Goal: Information Seeking & Learning: Find specific fact

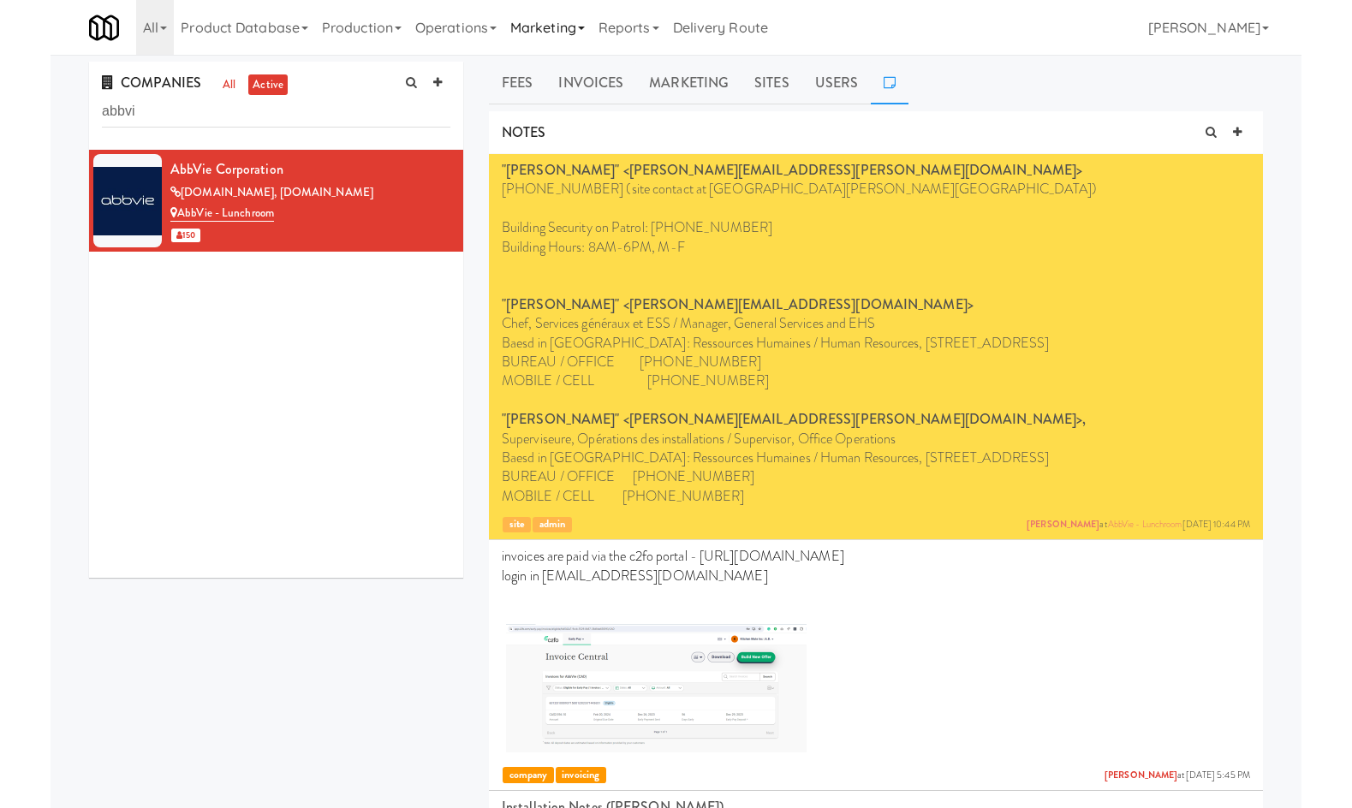
scroll to position [199, 0]
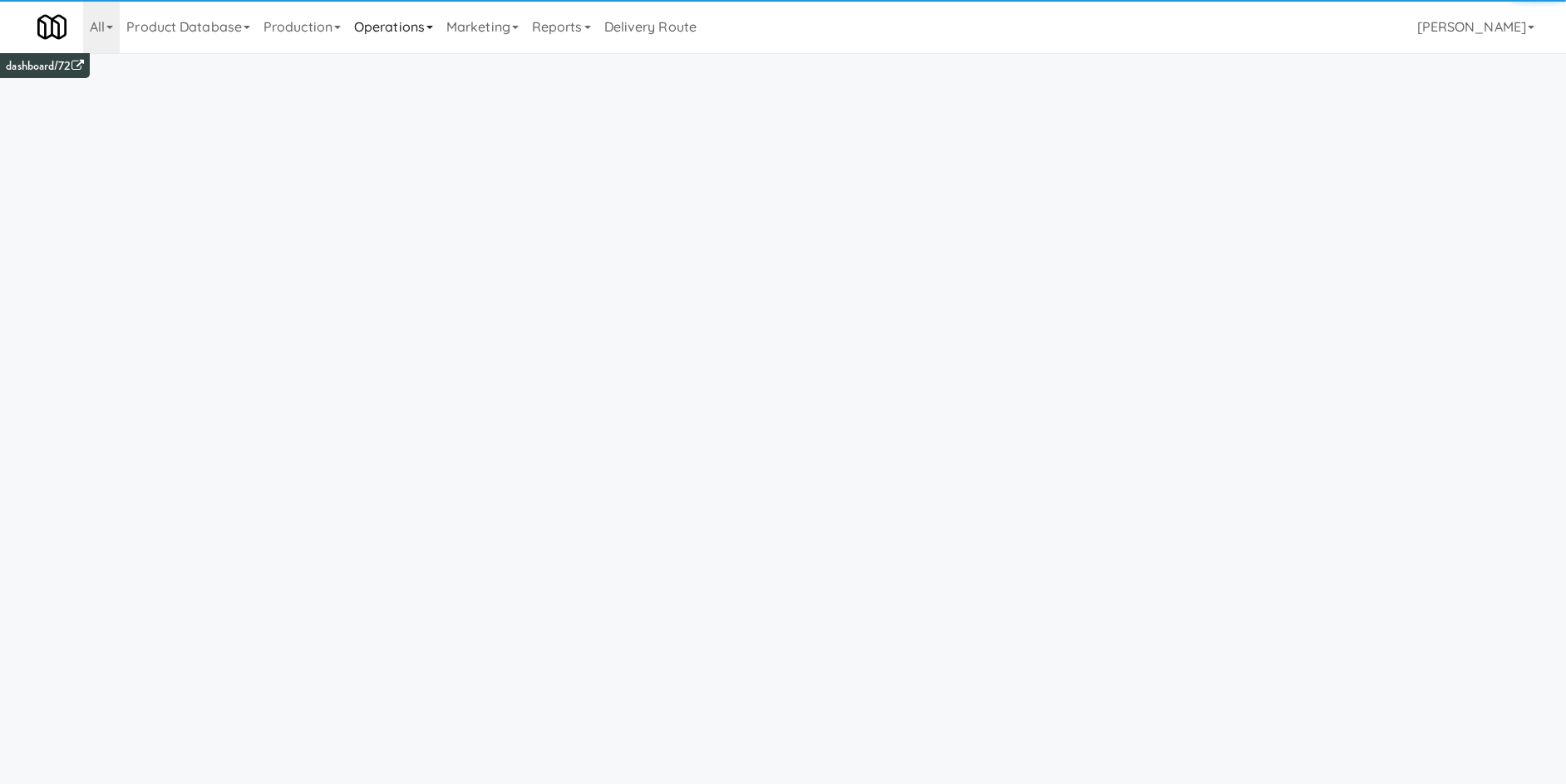
click at [434, 29] on link "Operations" at bounding box center [393, 26] width 92 height 53
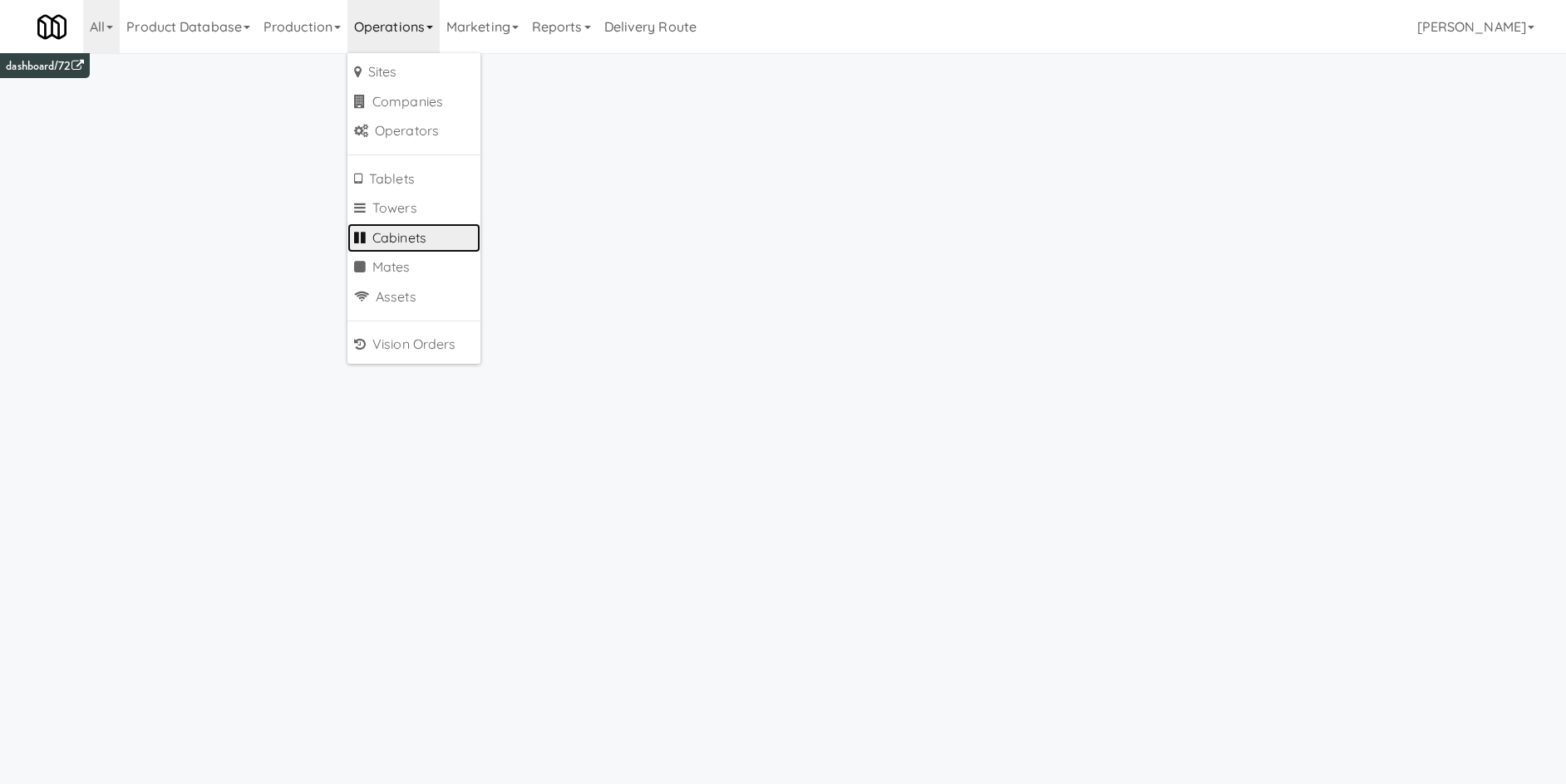
click at [442, 245] on link "Cabinets" at bounding box center [414, 238] width 133 height 30
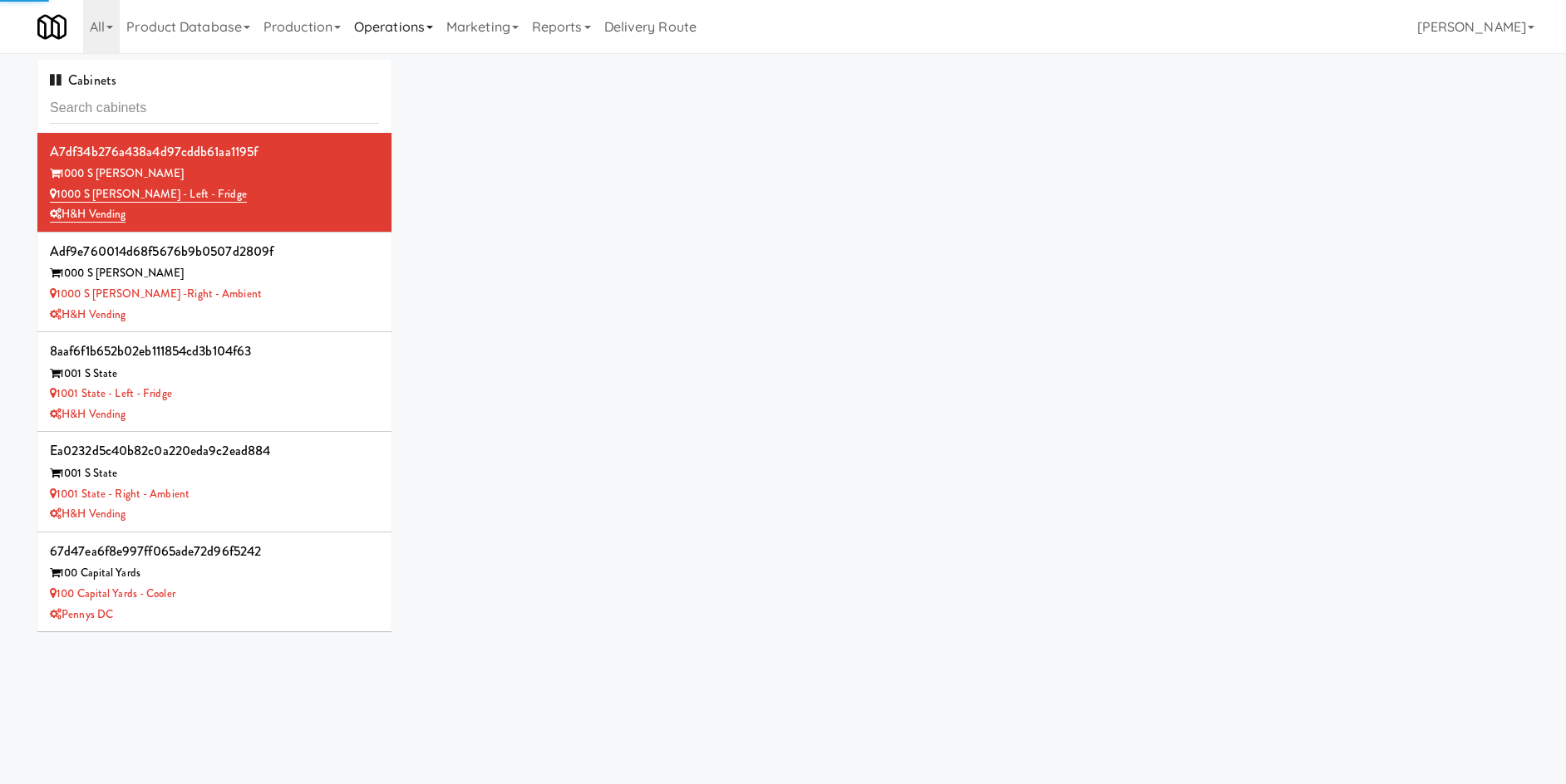
drag, startPoint x: 468, startPoint y: 29, endPoint x: 445, endPoint y: 31, distance: 23.1
click at [465, 29] on link "Marketing" at bounding box center [483, 26] width 85 height 53
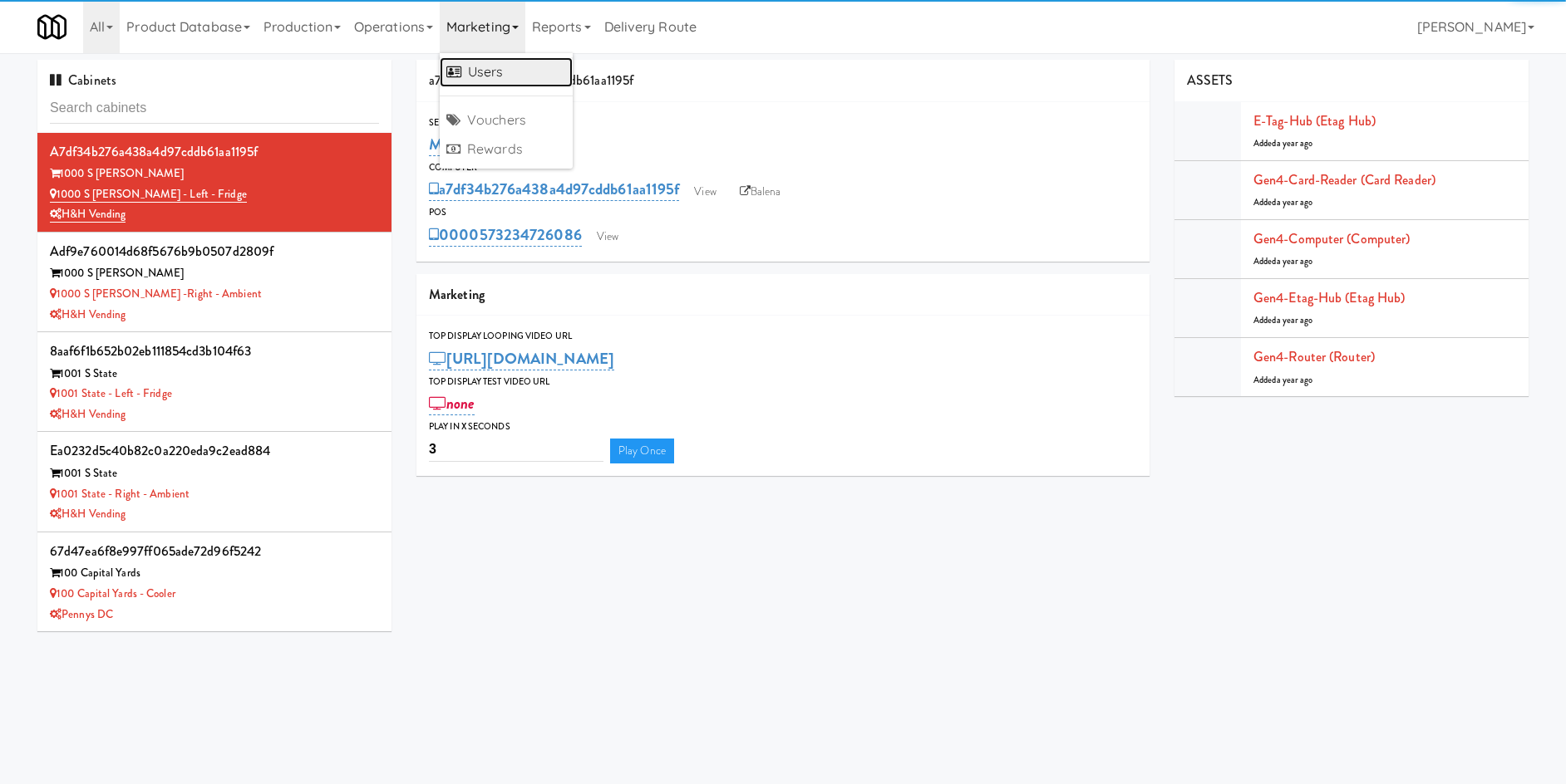
click at [530, 82] on link "Users" at bounding box center [506, 72] width 133 height 30
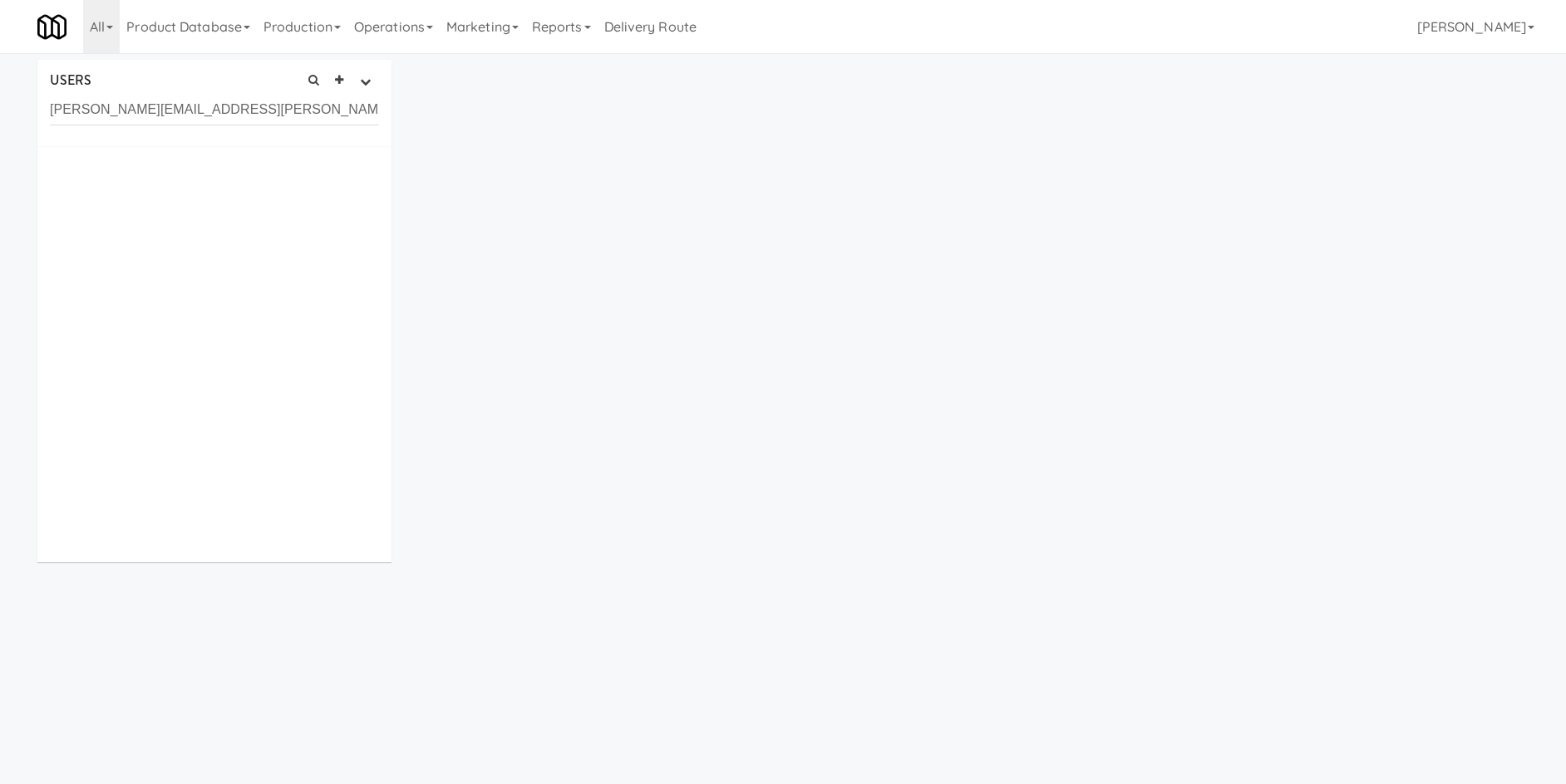
type input "[PERSON_NAME][EMAIL_ADDRESS][PERSON_NAME][DOMAIN_NAME]"
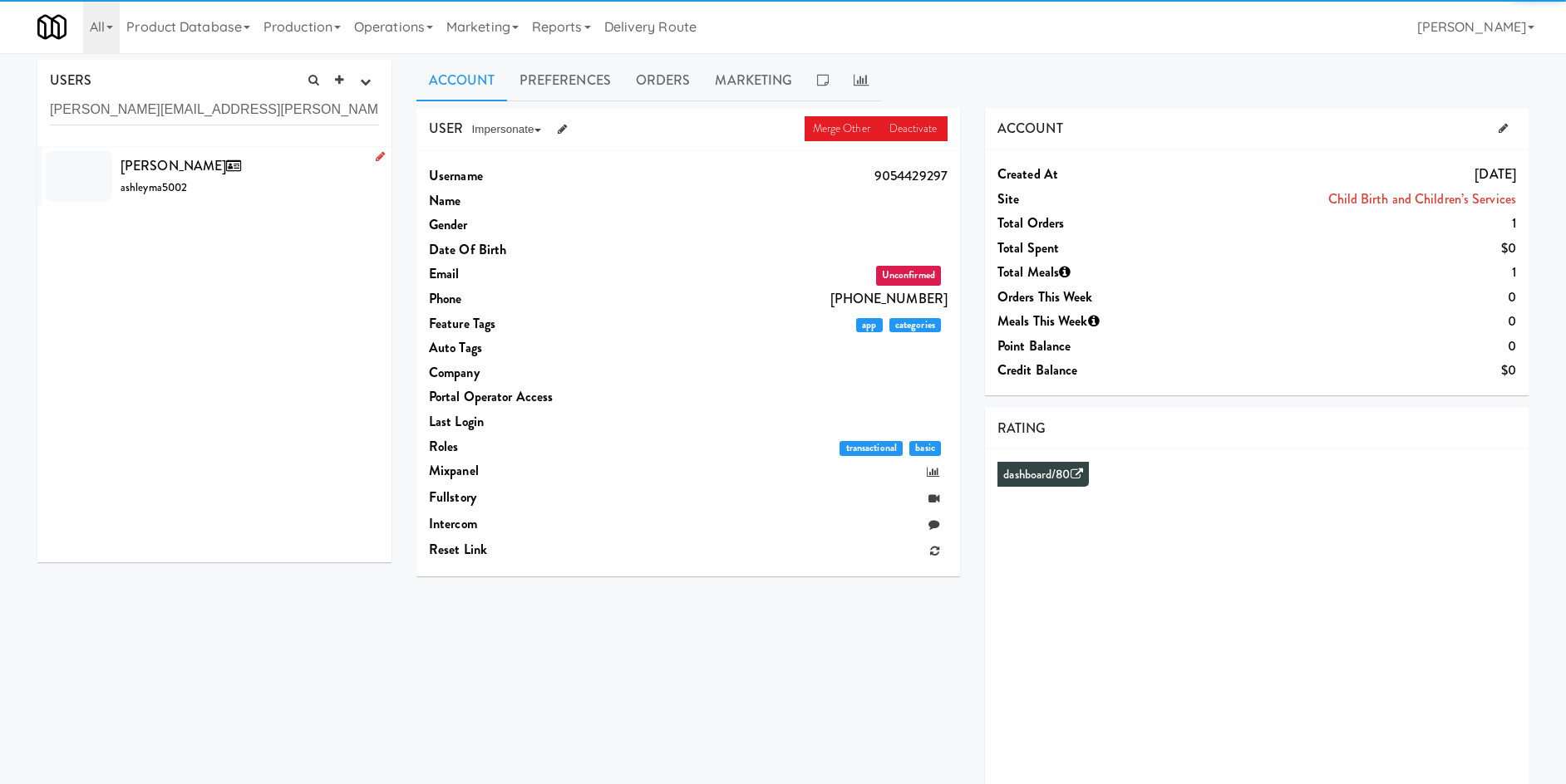
click at [270, 165] on div "[PERSON_NAME] ashleyma5002" at bounding box center [250, 176] width 258 height 45
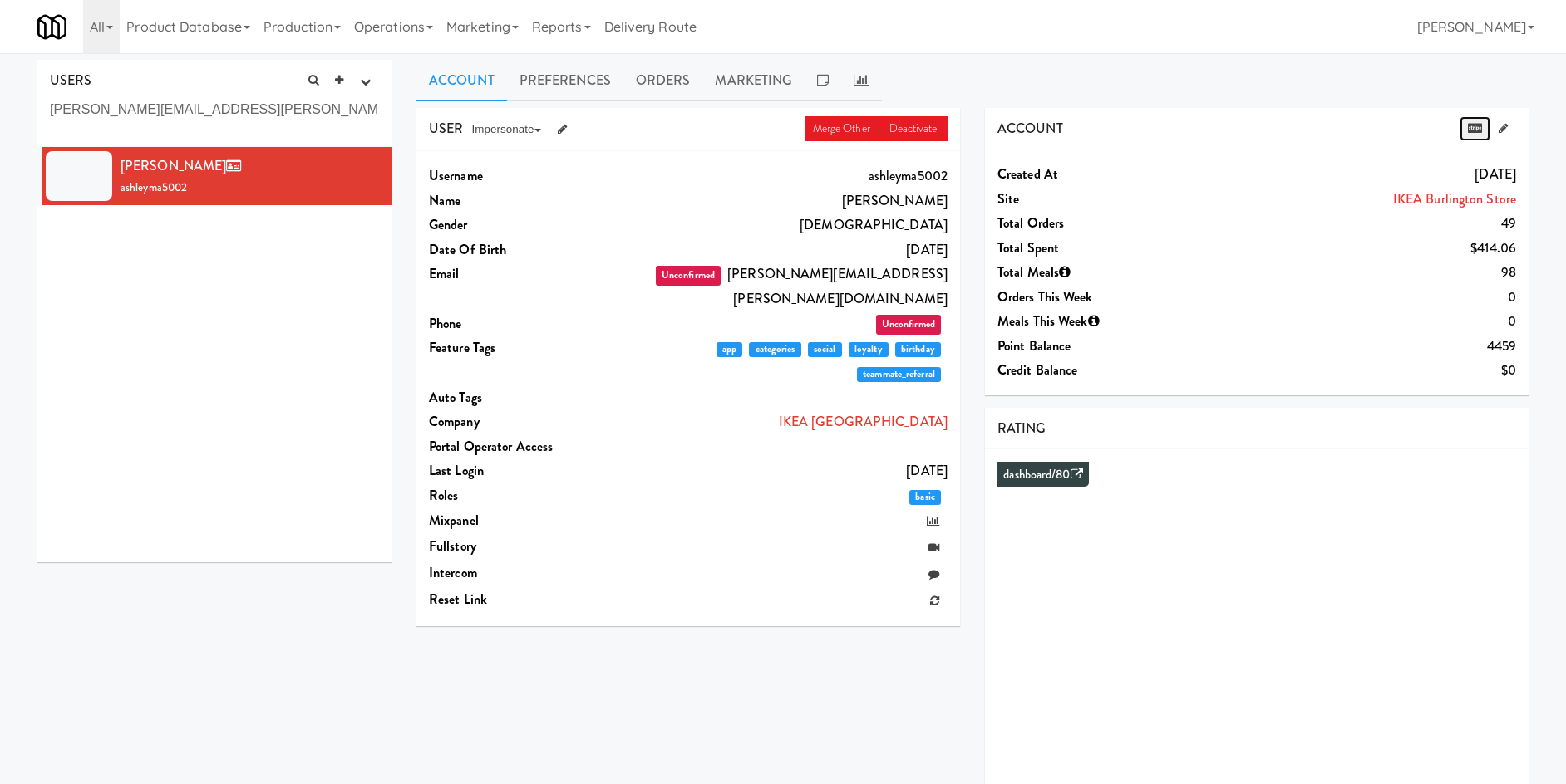
click at [1477, 128] on icon at bounding box center [1475, 128] width 15 height 11
click at [702, 101] on div "Account Preferences Orders Marketing USER Merge Other Deactivate Impersonate on…" at bounding box center [972, 443] width 1112 height 768
click at [688, 87] on link "Orders" at bounding box center [663, 81] width 80 height 42
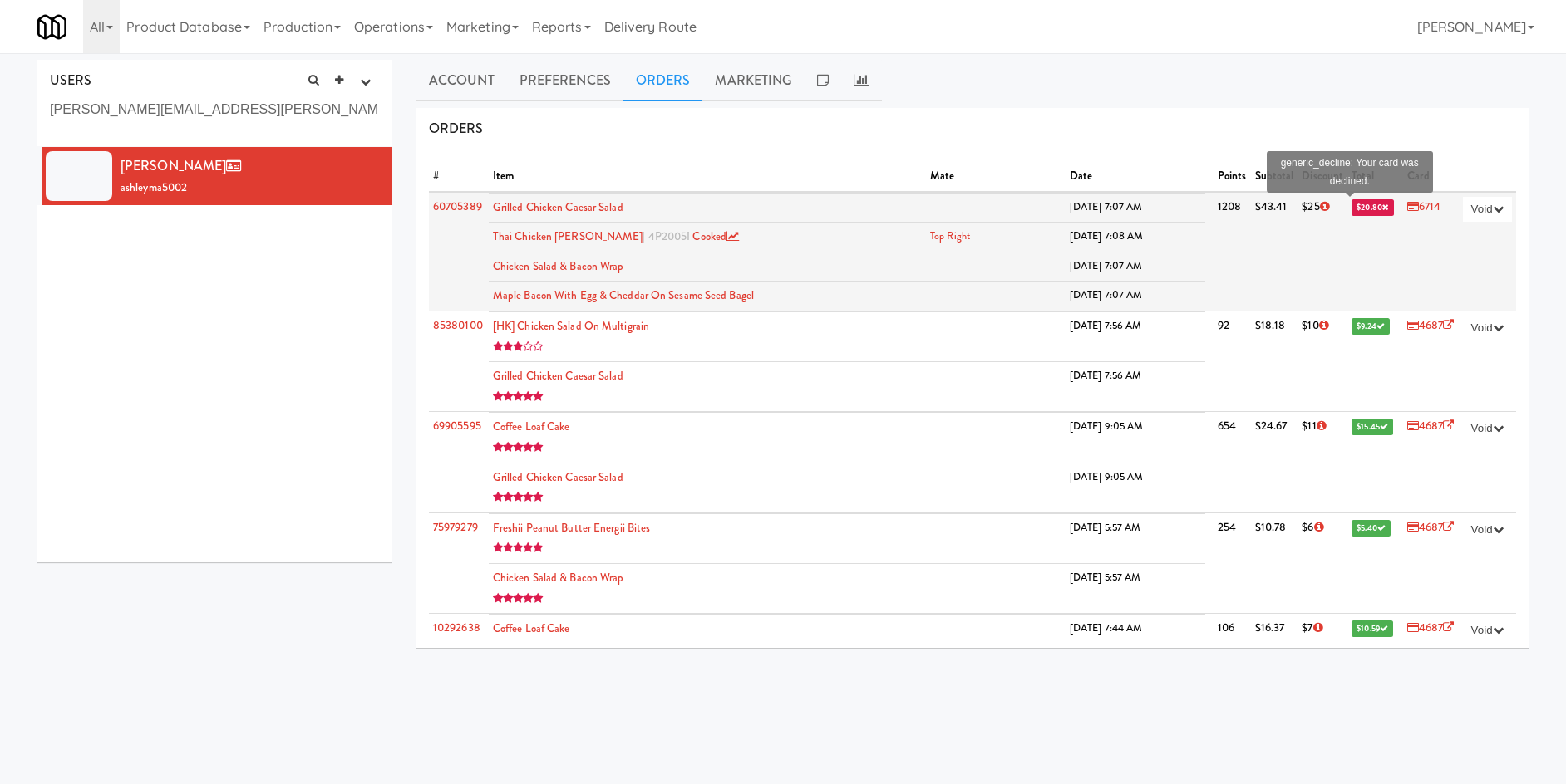
click at [1351, 209] on span "$20.80" at bounding box center [1373, 207] width 43 height 16
drag, startPoint x: 1400, startPoint y: 215, endPoint x: 1401, endPoint y: 206, distance: 9.1
click at [1403, 206] on td "6714" at bounding box center [1430, 251] width 55 height 119
click at [1407, 204] on link "6714" at bounding box center [1423, 207] width 34 height 16
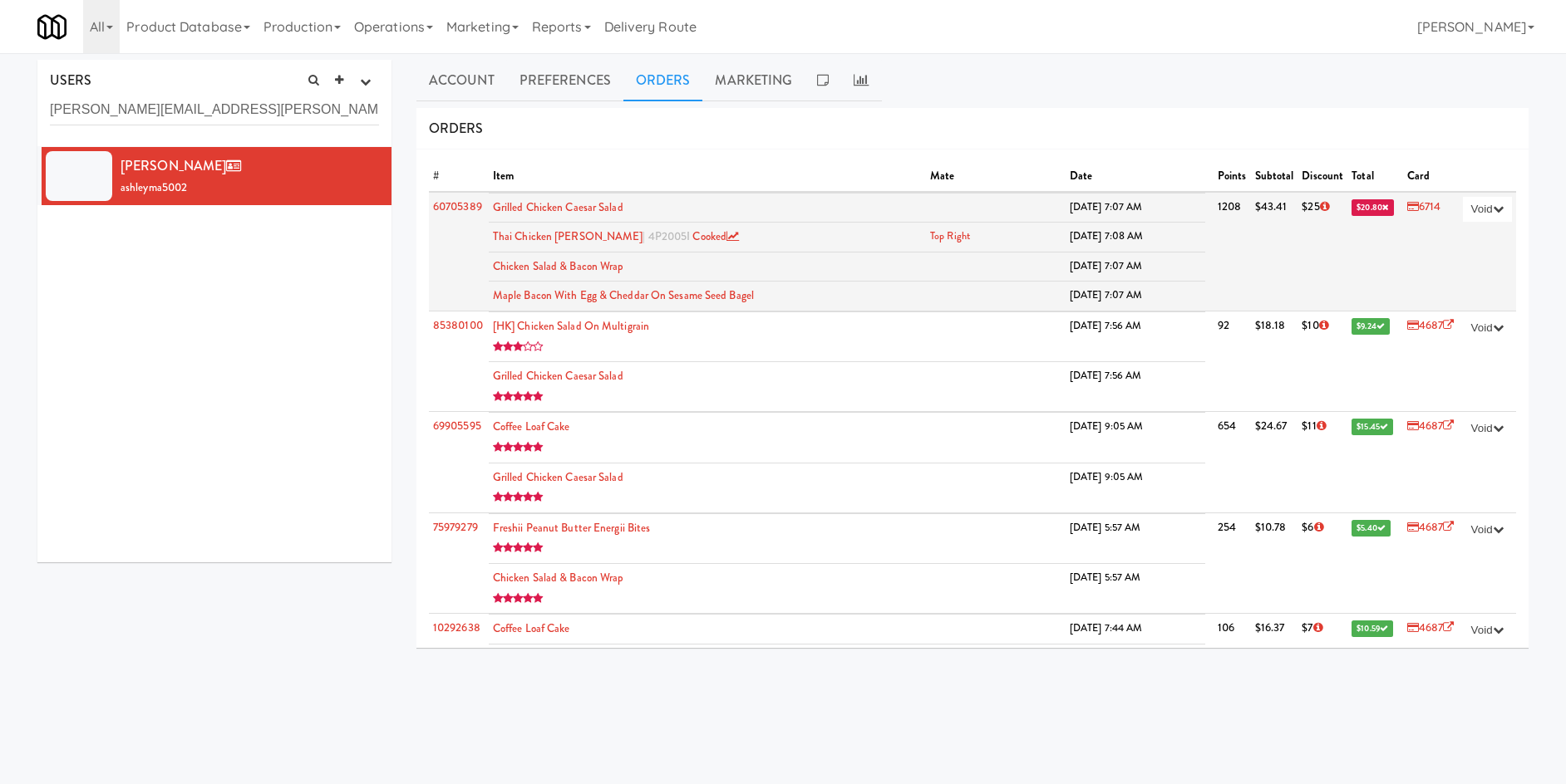
click at [1411, 198] on td "6714" at bounding box center [1430, 251] width 55 height 119
click at [1407, 207] on link "6714" at bounding box center [1423, 207] width 34 height 16
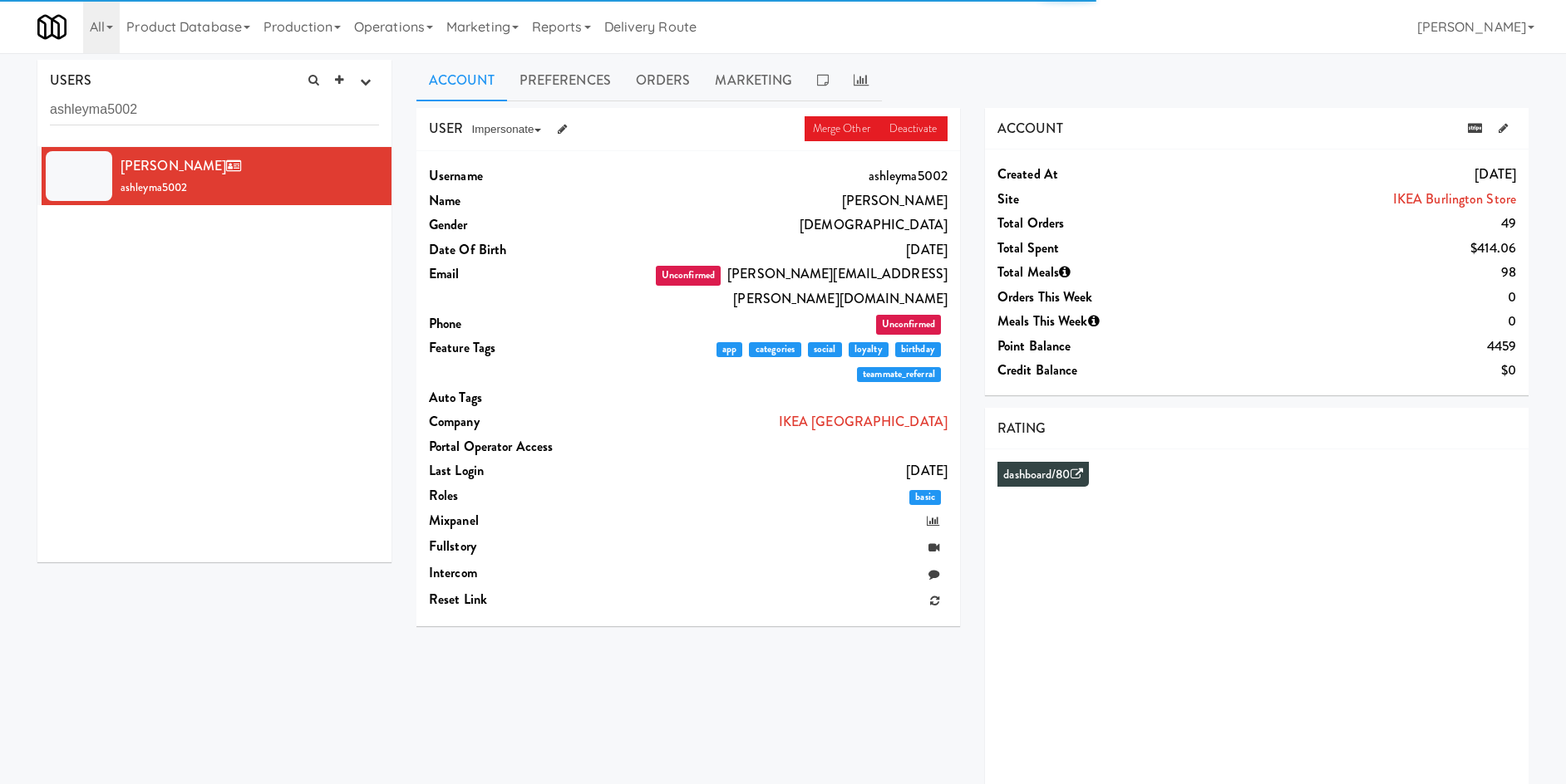
click at [183, 109] on input "ashleyma5002" at bounding box center [214, 111] width 329 height 31
click at [182, 109] on input "ashleyma5002" at bounding box center [214, 111] width 329 height 31
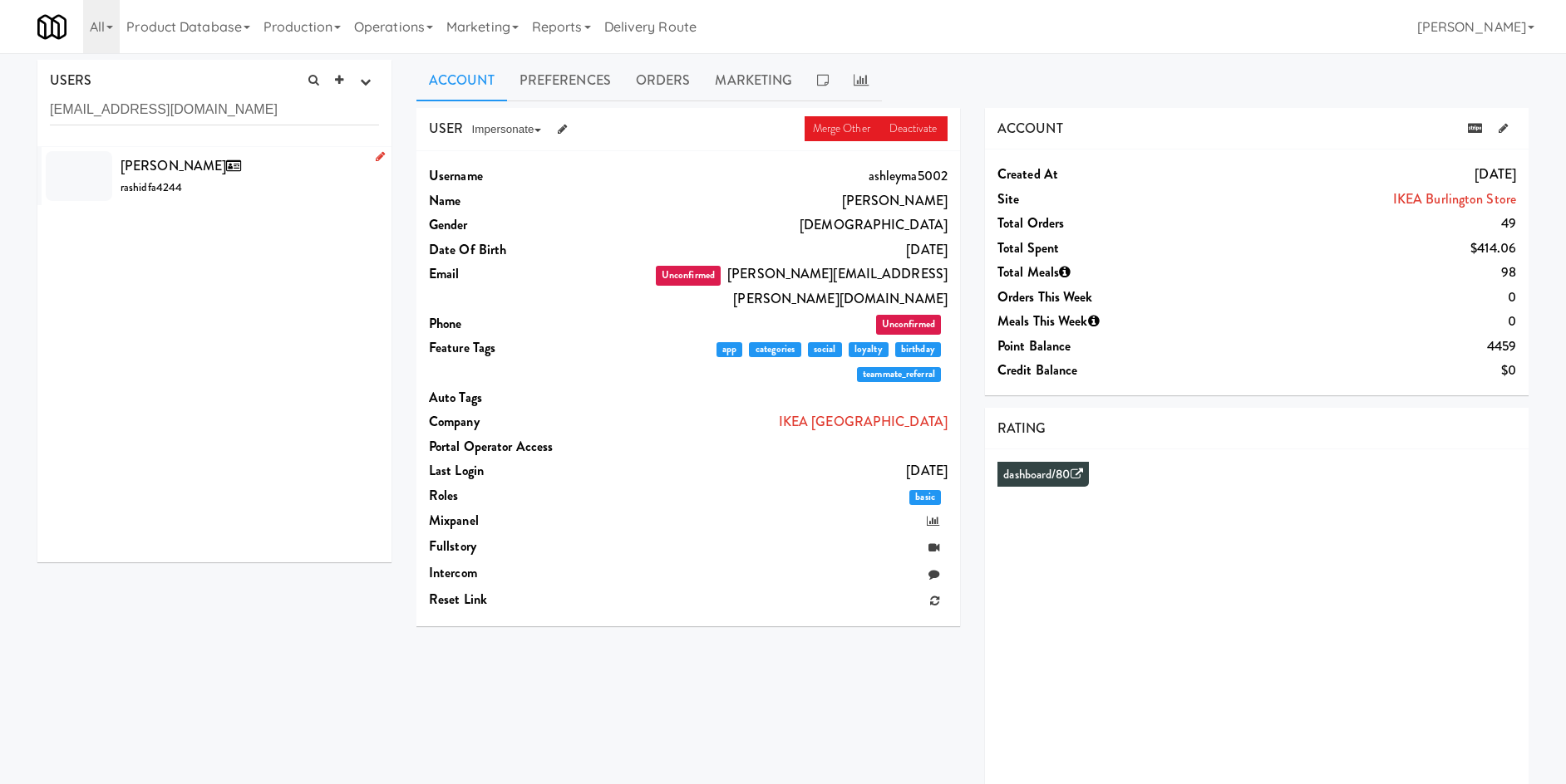
click at [283, 204] on li "Rashid Farah rashidfa4244" at bounding box center [215, 177] width 354 height 58
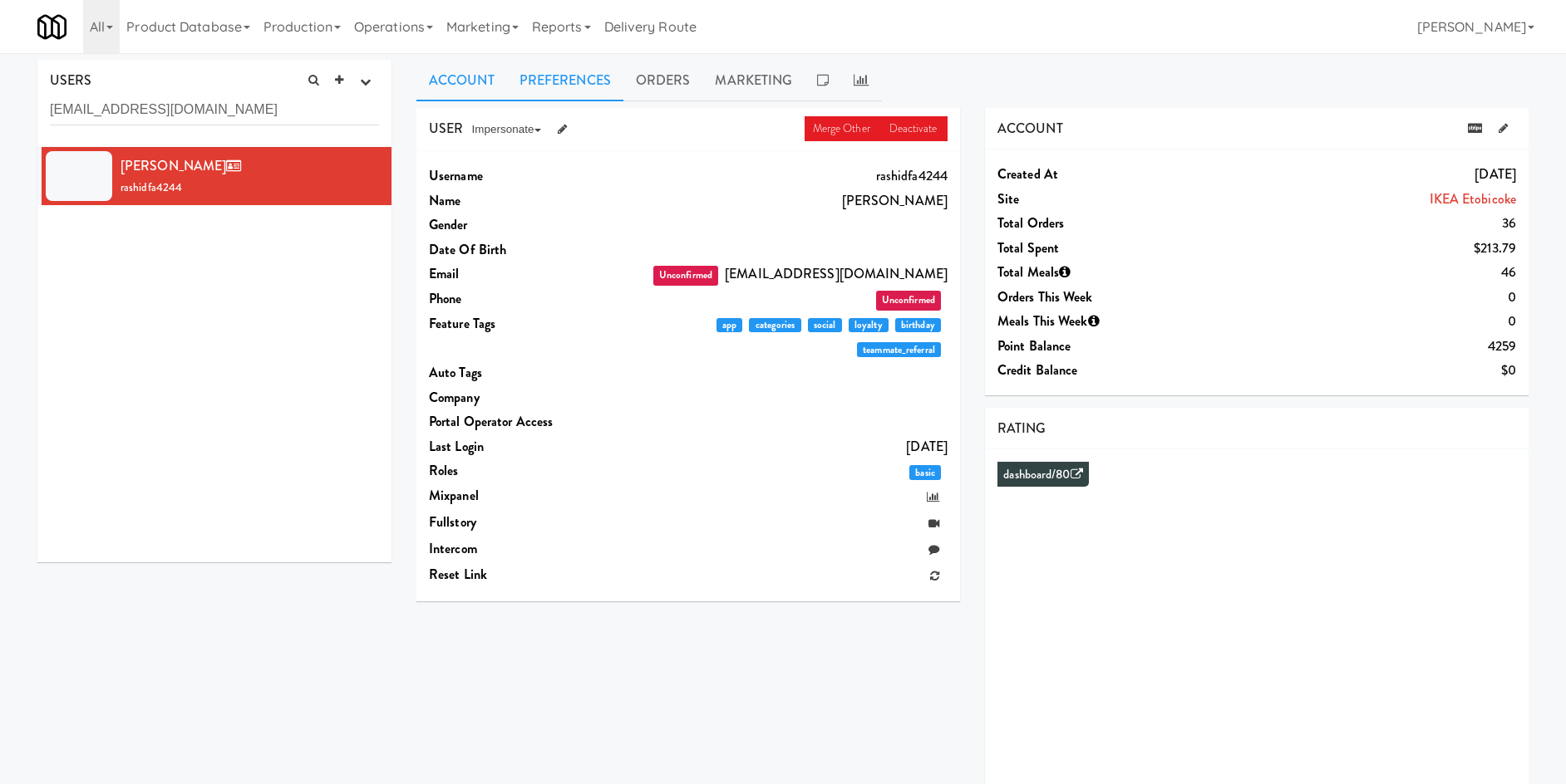
drag, startPoint x: 574, startPoint y: 89, endPoint x: 621, endPoint y: 86, distance: 47.1
click at [575, 89] on link "Preferences" at bounding box center [565, 81] width 117 height 42
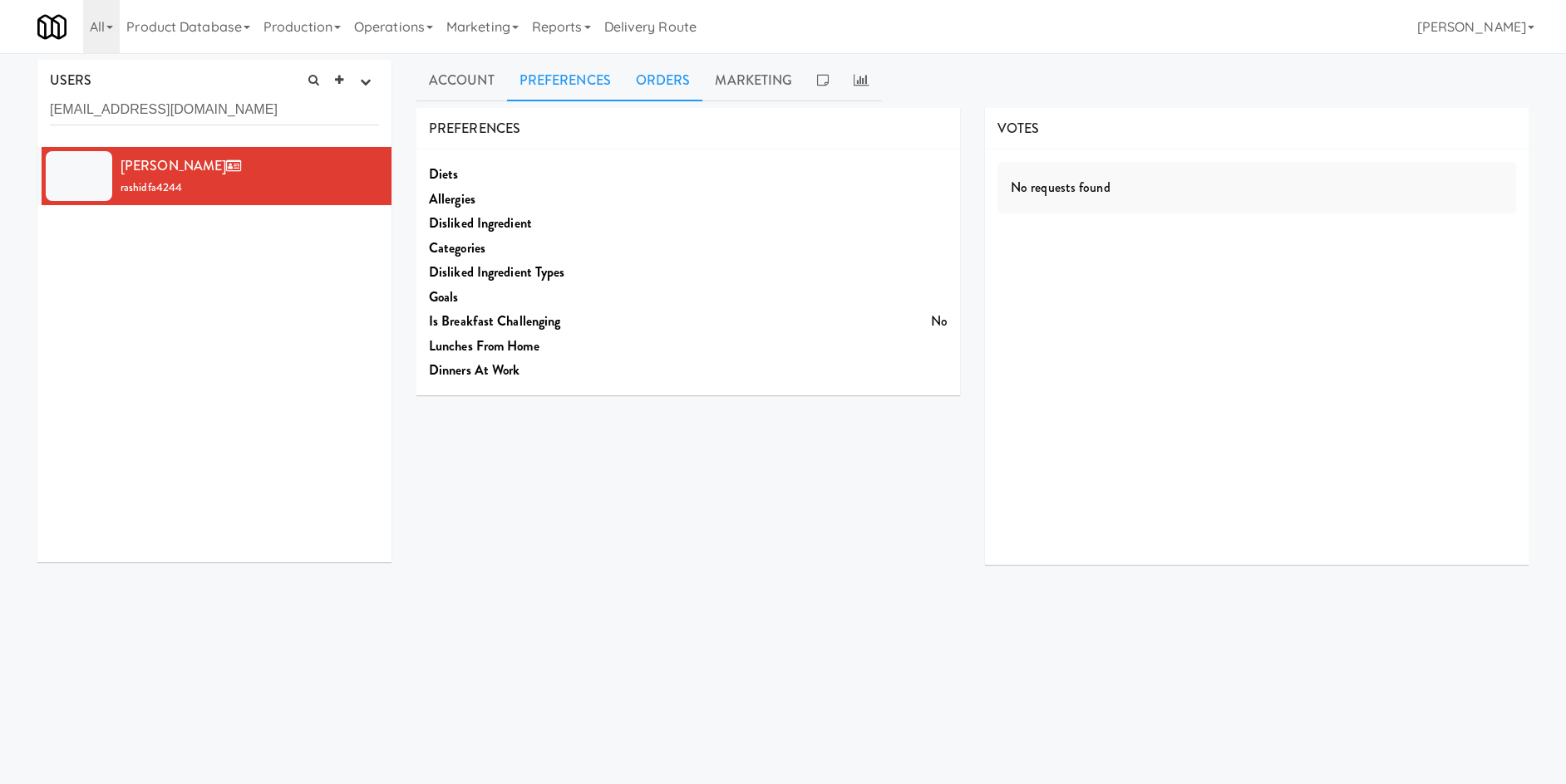
click at [667, 78] on link "Orders" at bounding box center [663, 81] width 80 height 42
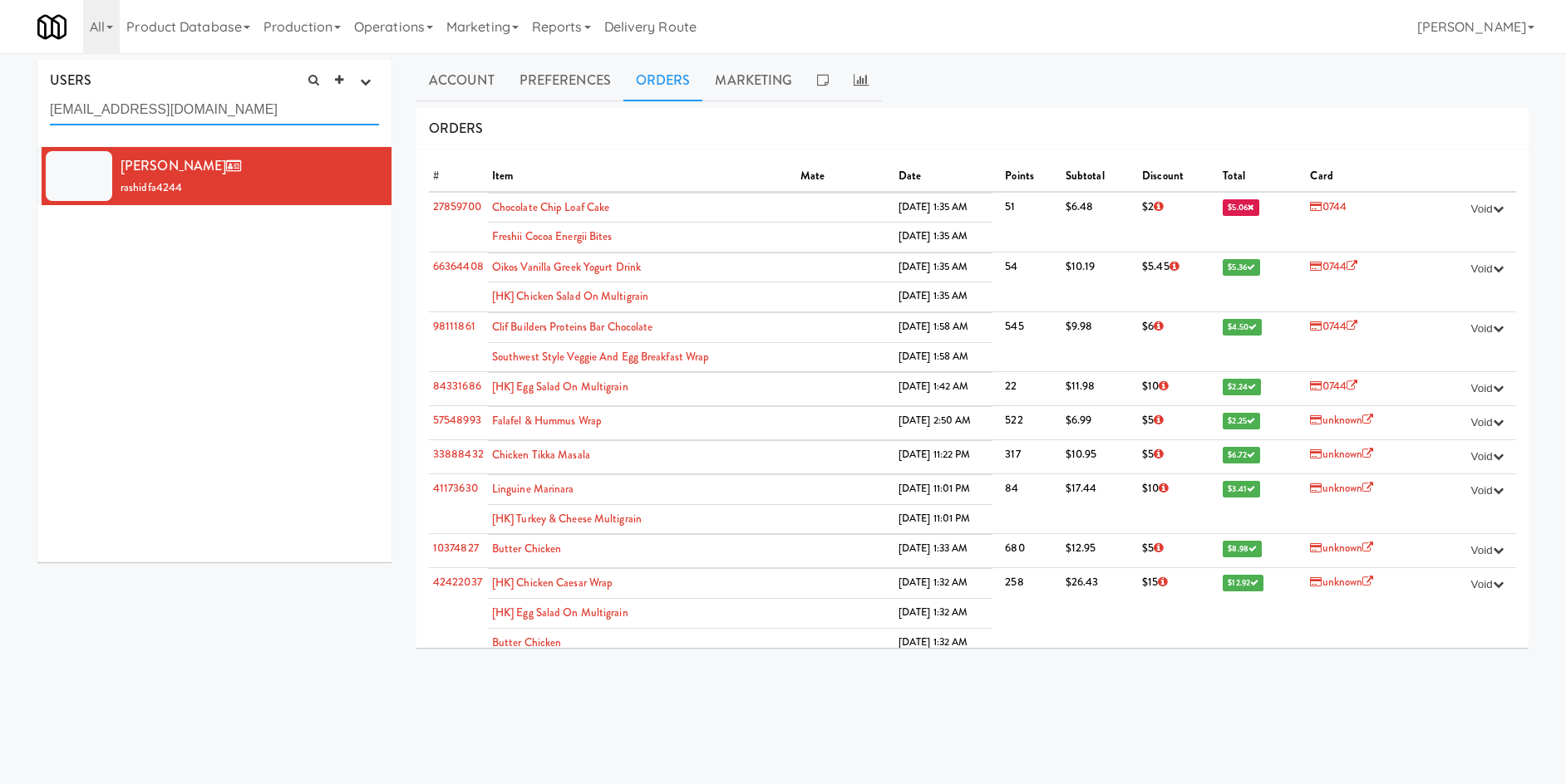
click at [155, 114] on input "bluebatman354@gmail.com" at bounding box center [214, 111] width 329 height 31
click at [155, 116] on input "bluebatman354@gmail.com" at bounding box center [214, 111] width 329 height 31
paste input "rosal.reyes@ingka.ikea"
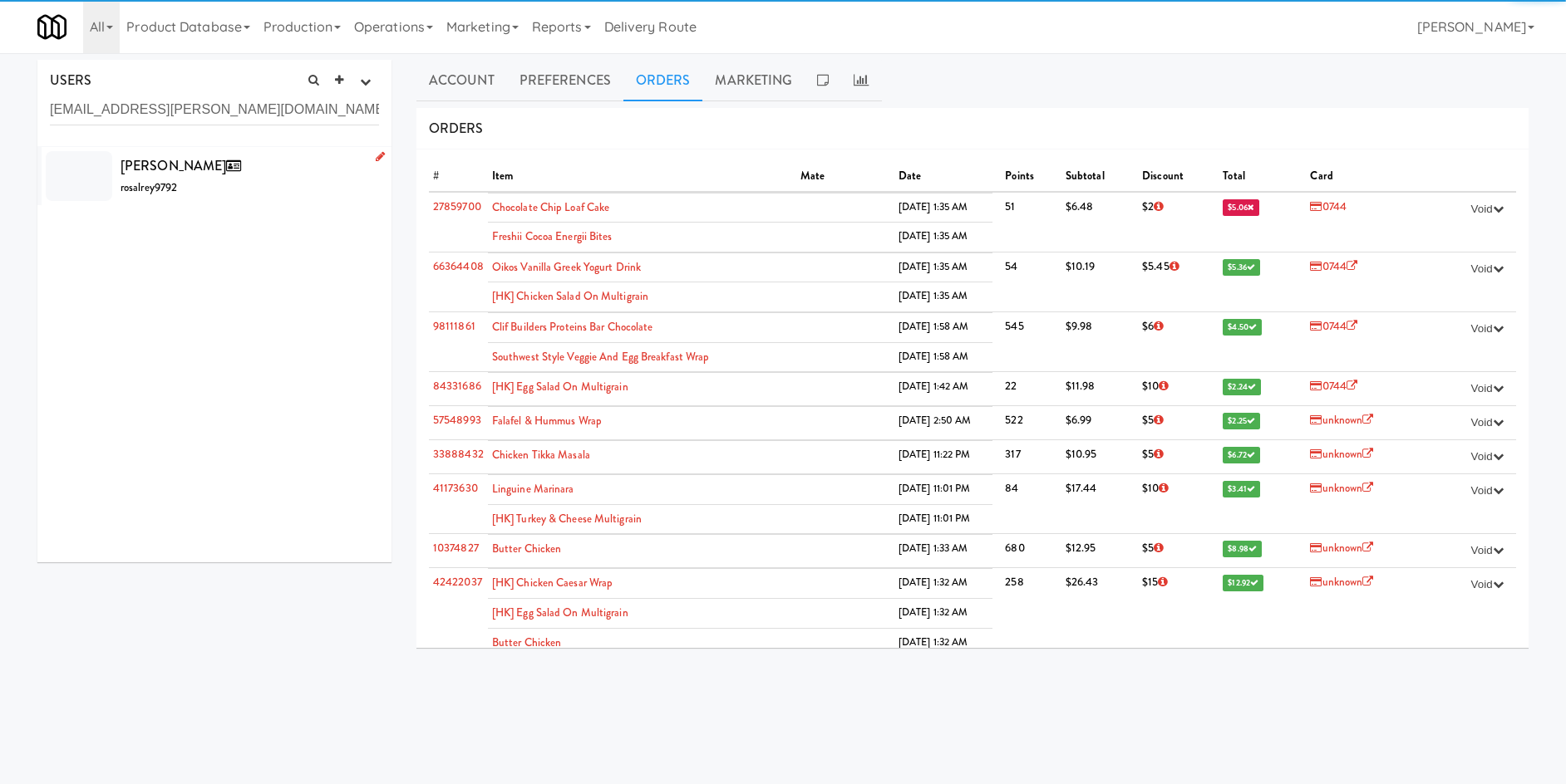
click at [246, 156] on div "Rosal Reyes rosalrey9792" at bounding box center [250, 176] width 258 height 45
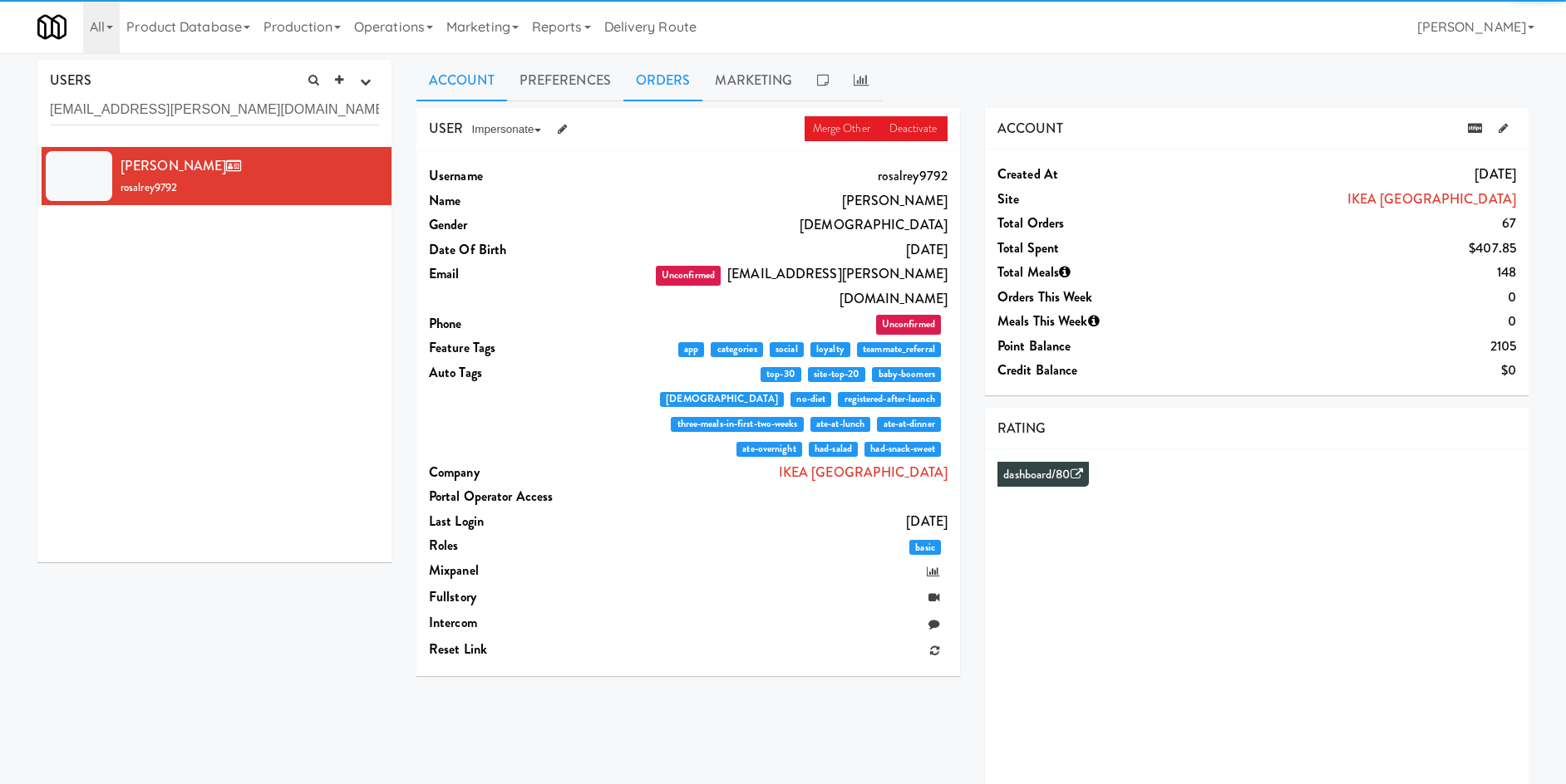
click at [659, 95] on link "Orders" at bounding box center [663, 81] width 80 height 42
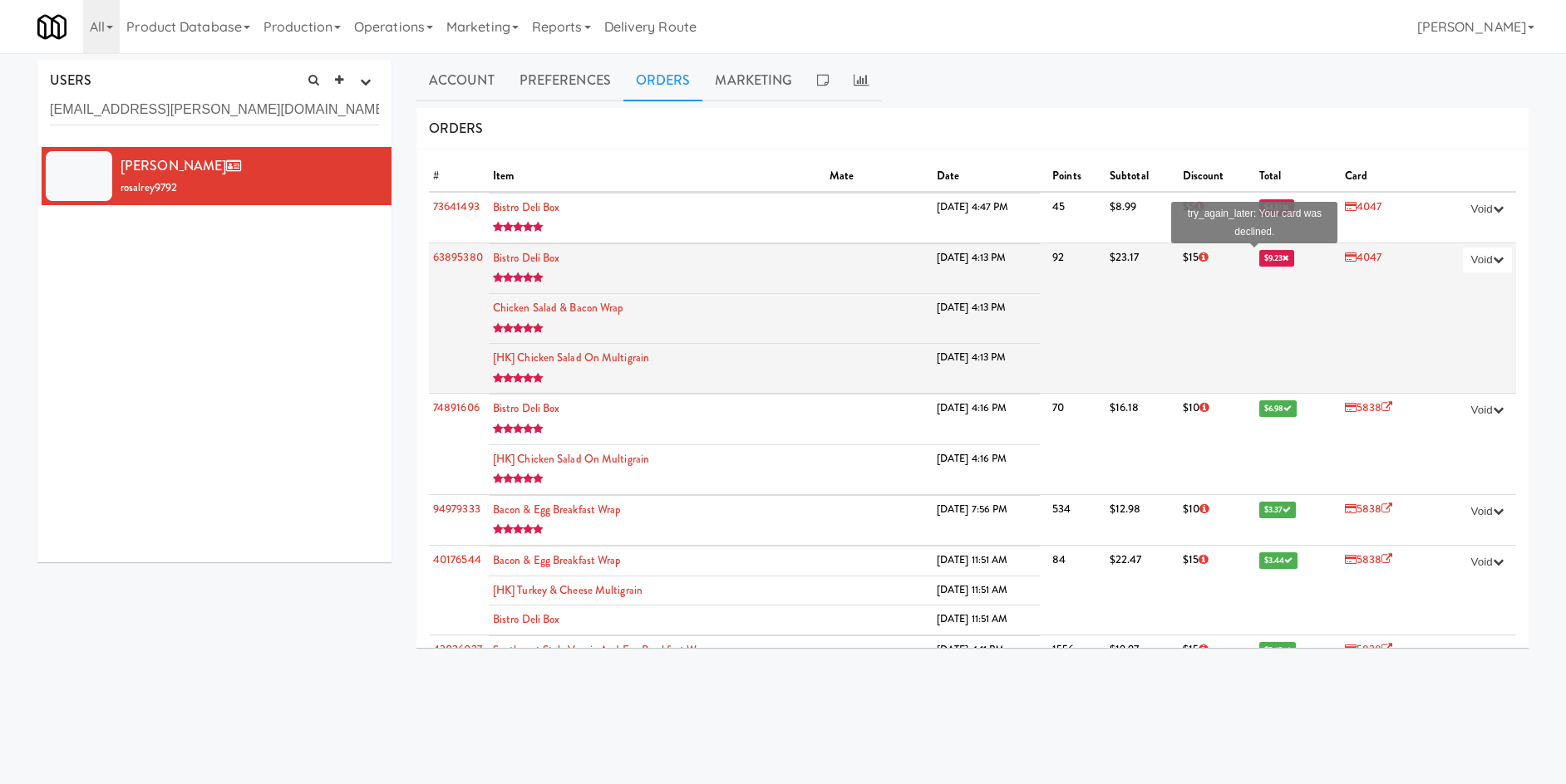
click at [1259, 253] on span "$9.23" at bounding box center [1277, 258] width 36 height 16
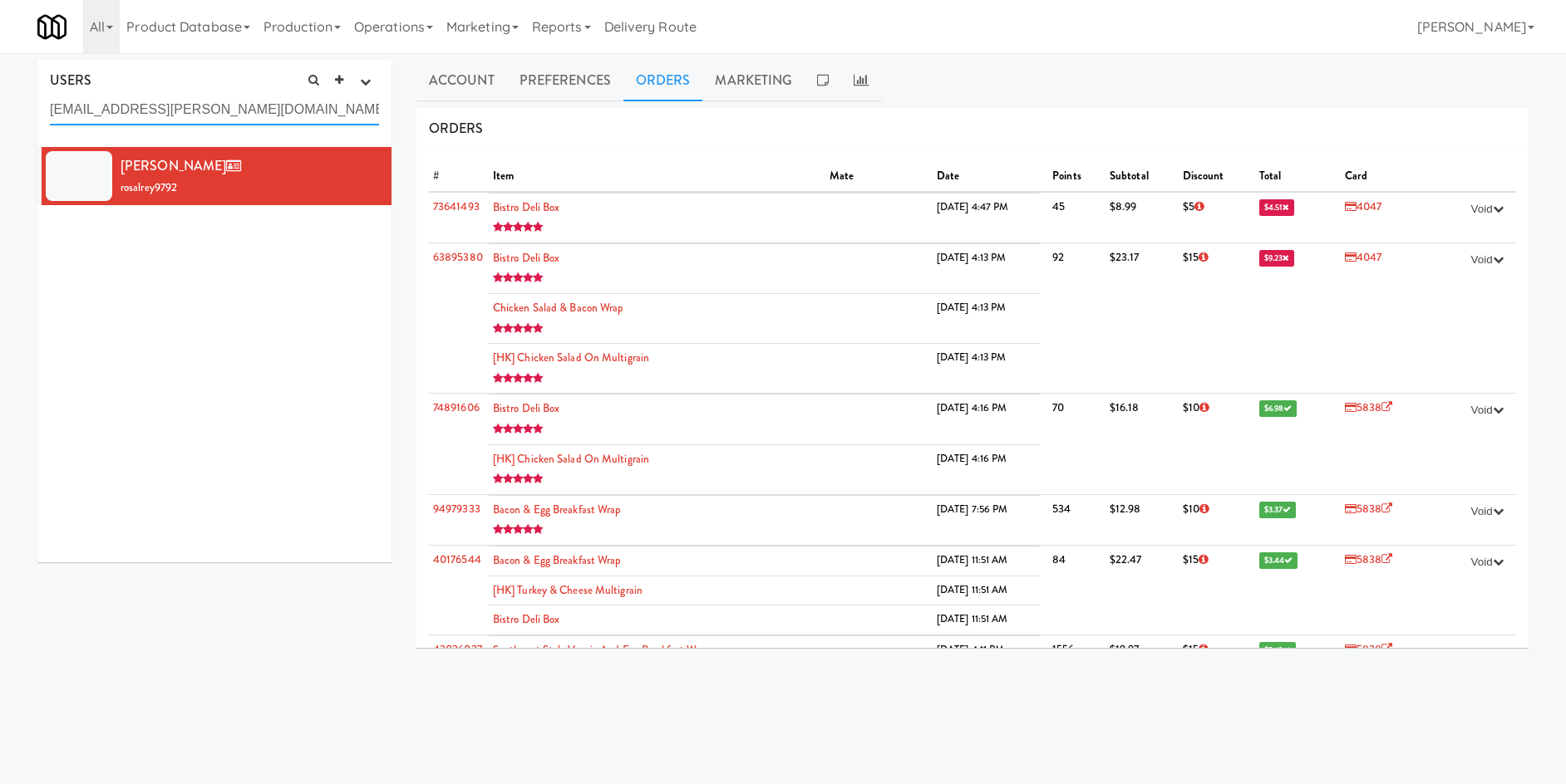
click at [169, 118] on input "rosal.reyes@ingka.ikea.com" at bounding box center [214, 111] width 329 height 31
paste input "chenb157@mcmaster.ca"
type input "chenb157@mcmaster.ca"
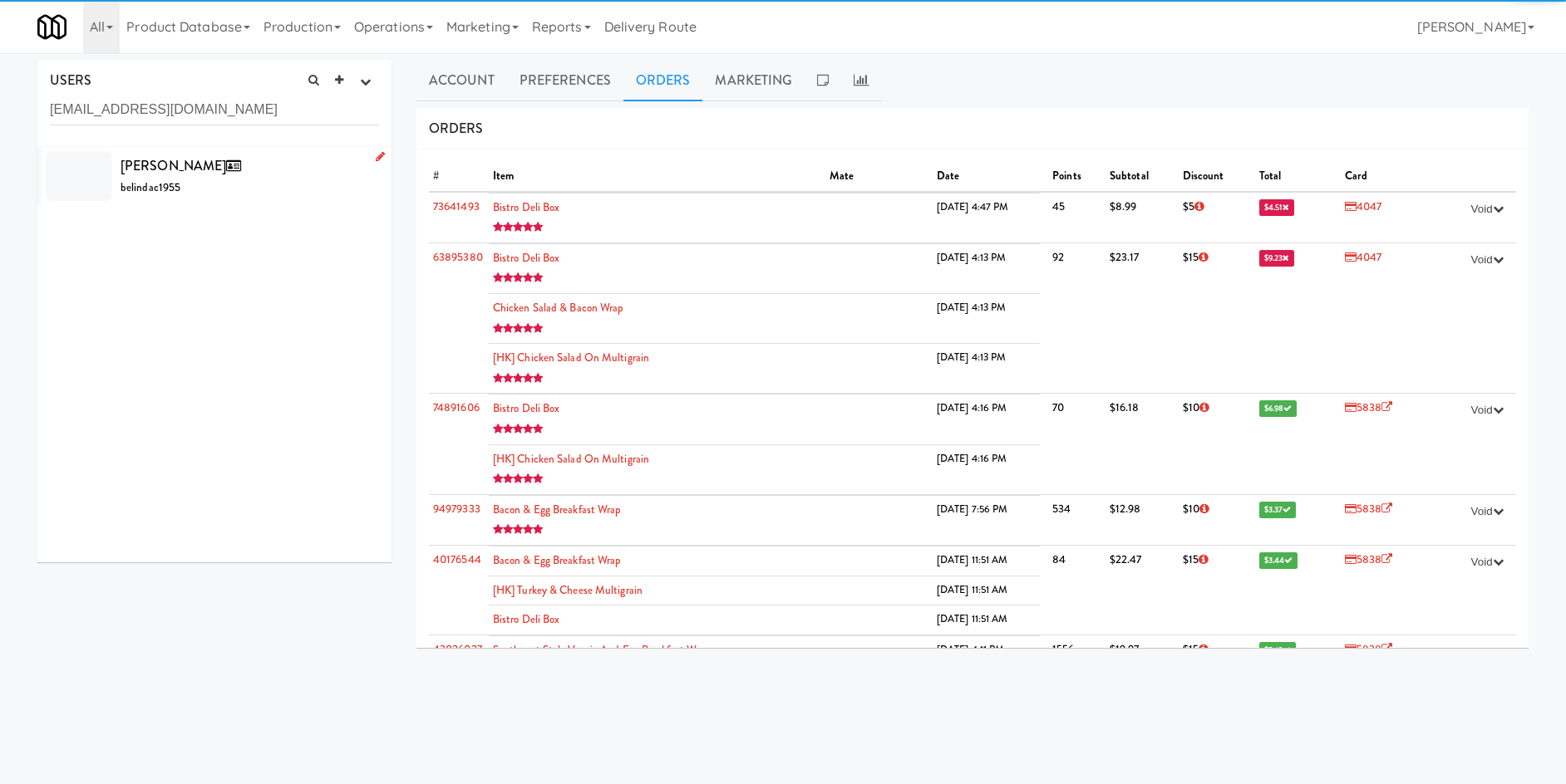
click at [254, 180] on div "Belinda Chen belindac1955" at bounding box center [250, 176] width 258 height 45
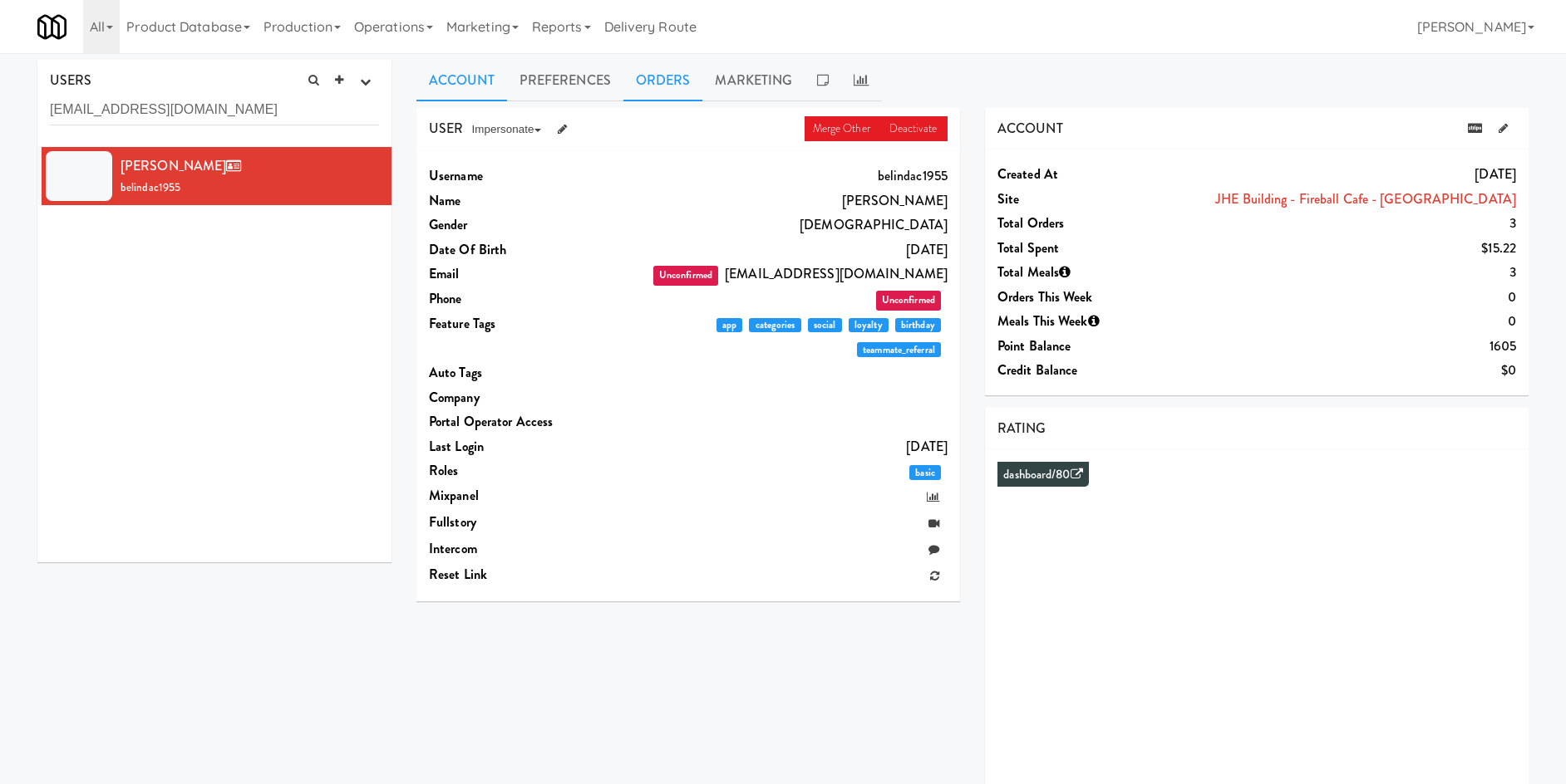
click at [638, 60] on link "Orders" at bounding box center [663, 81] width 80 height 42
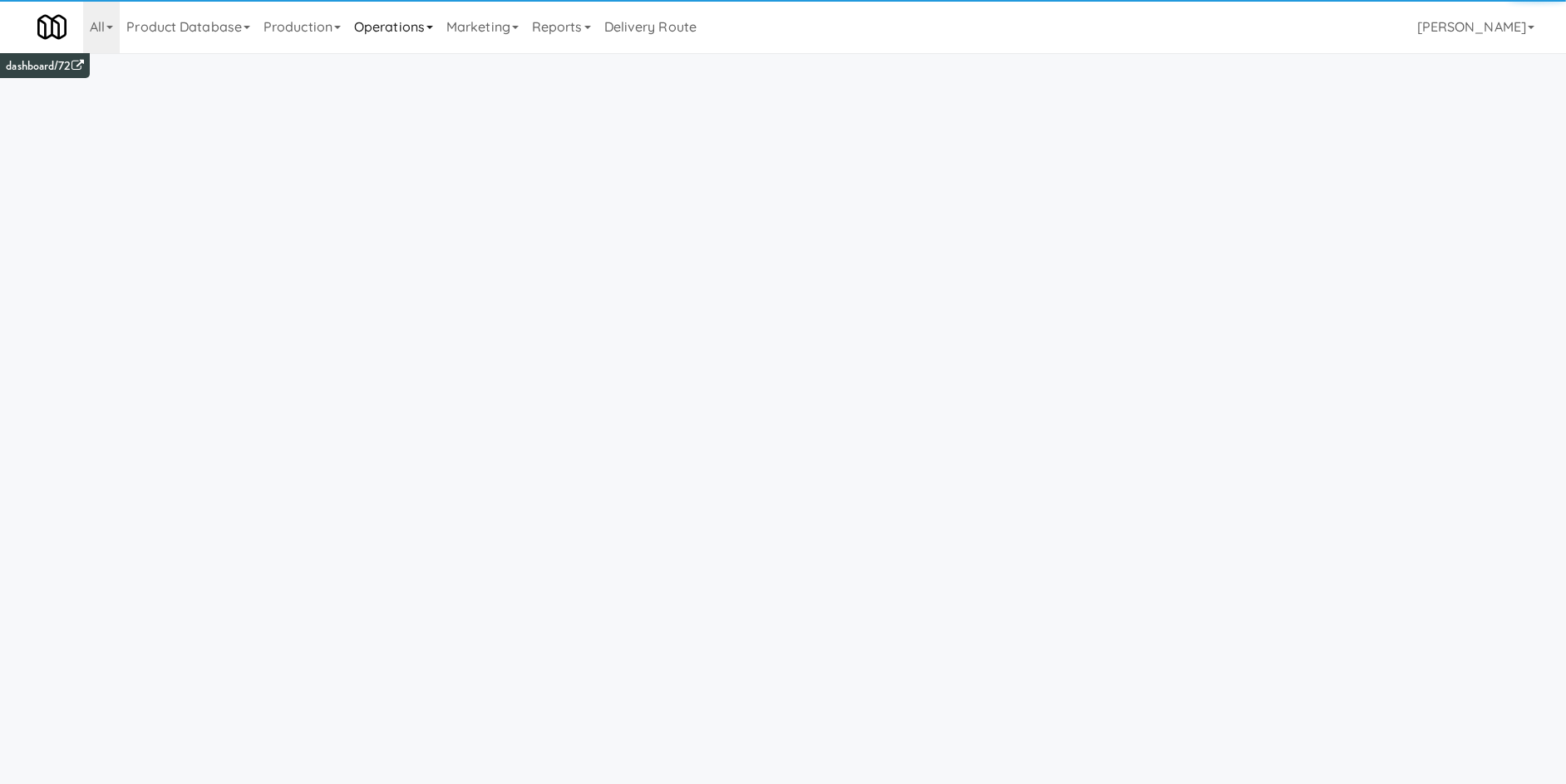
drag, startPoint x: 351, startPoint y: 21, endPoint x: 355, endPoint y: 34, distance: 13.6
click at [348, 29] on link "Production" at bounding box center [302, 26] width 90 height 53
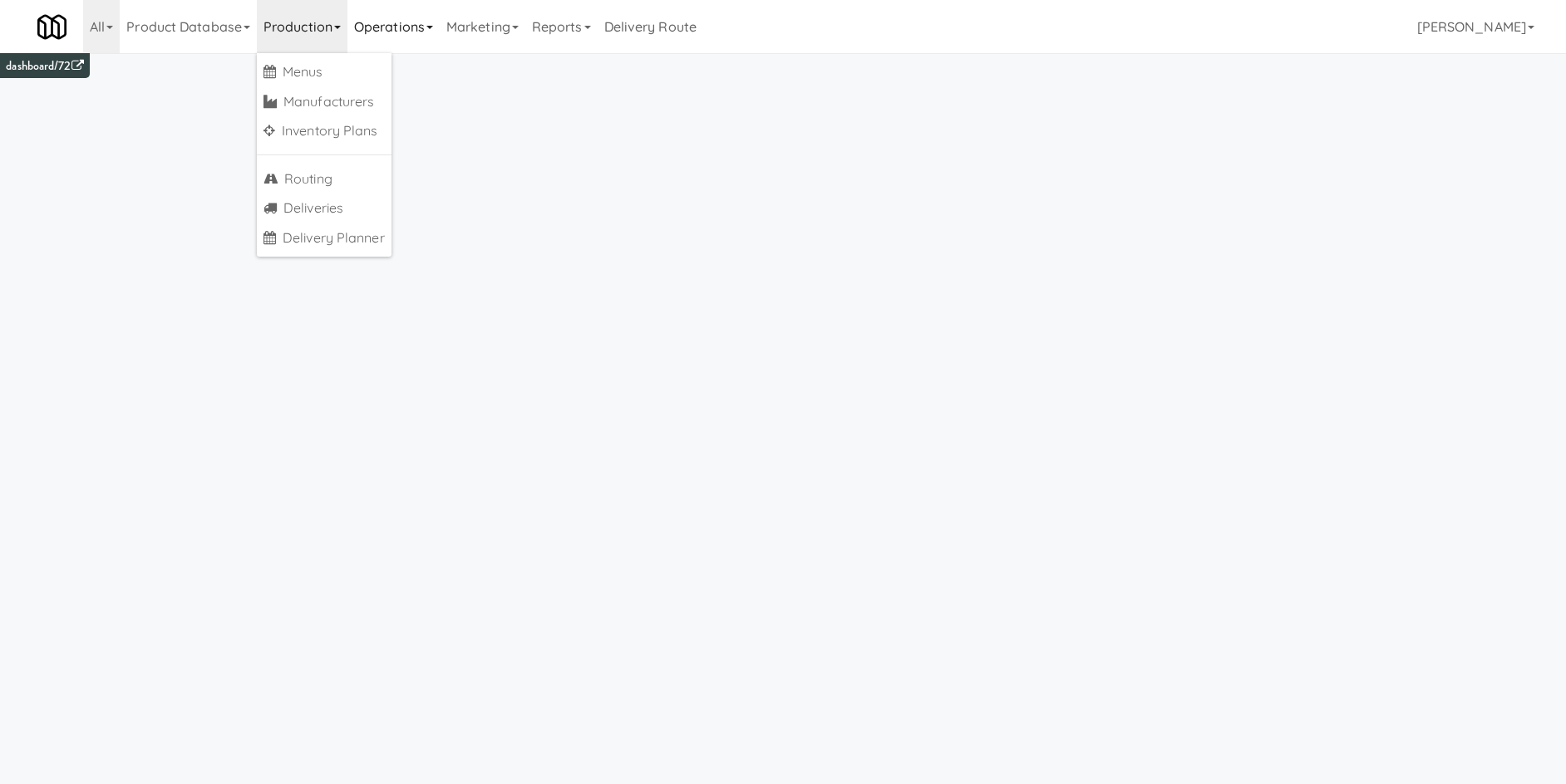
click at [414, 17] on link "Operations" at bounding box center [393, 26] width 92 height 53
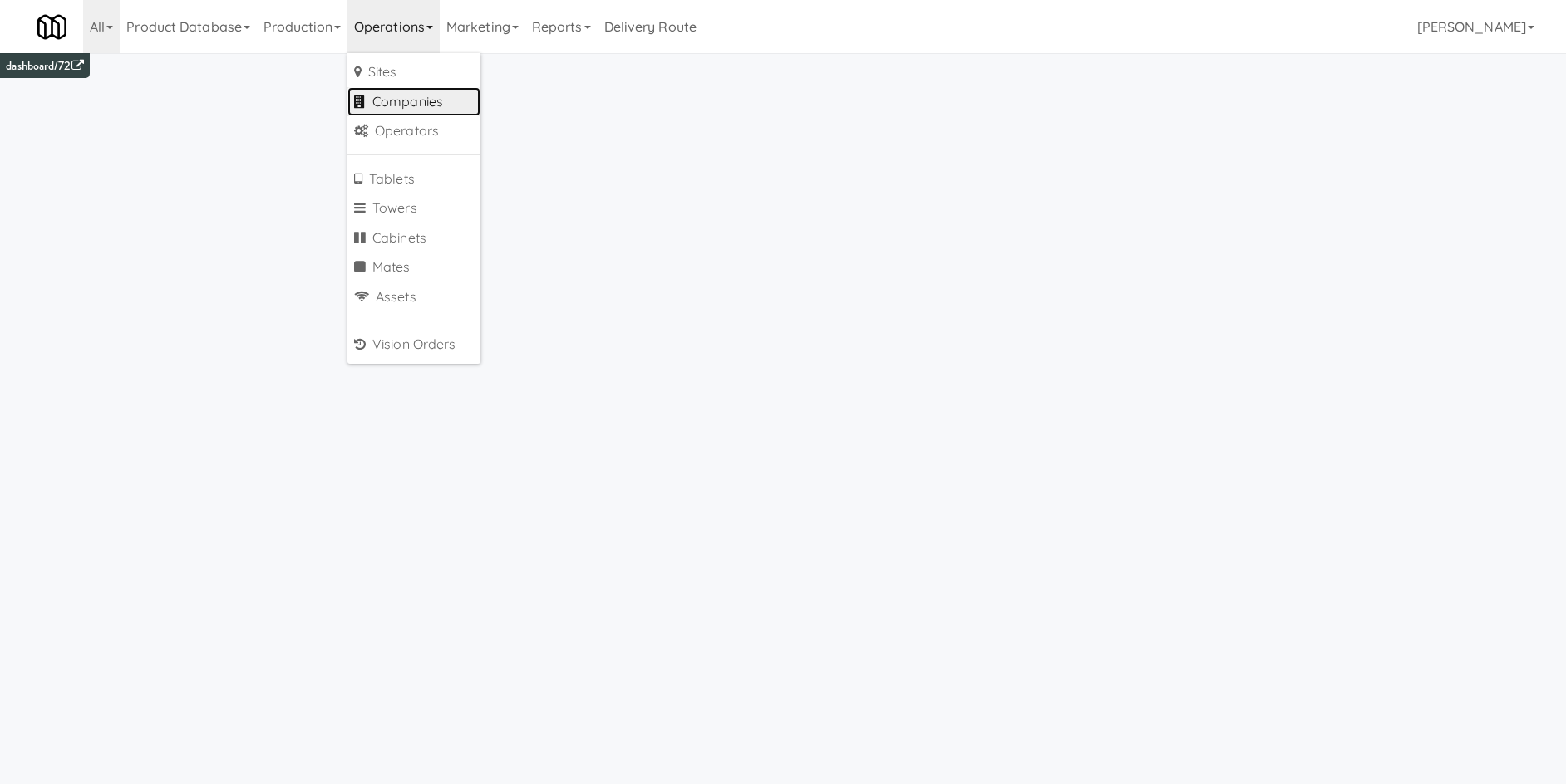
click at [440, 103] on link "Companies" at bounding box center [414, 102] width 133 height 30
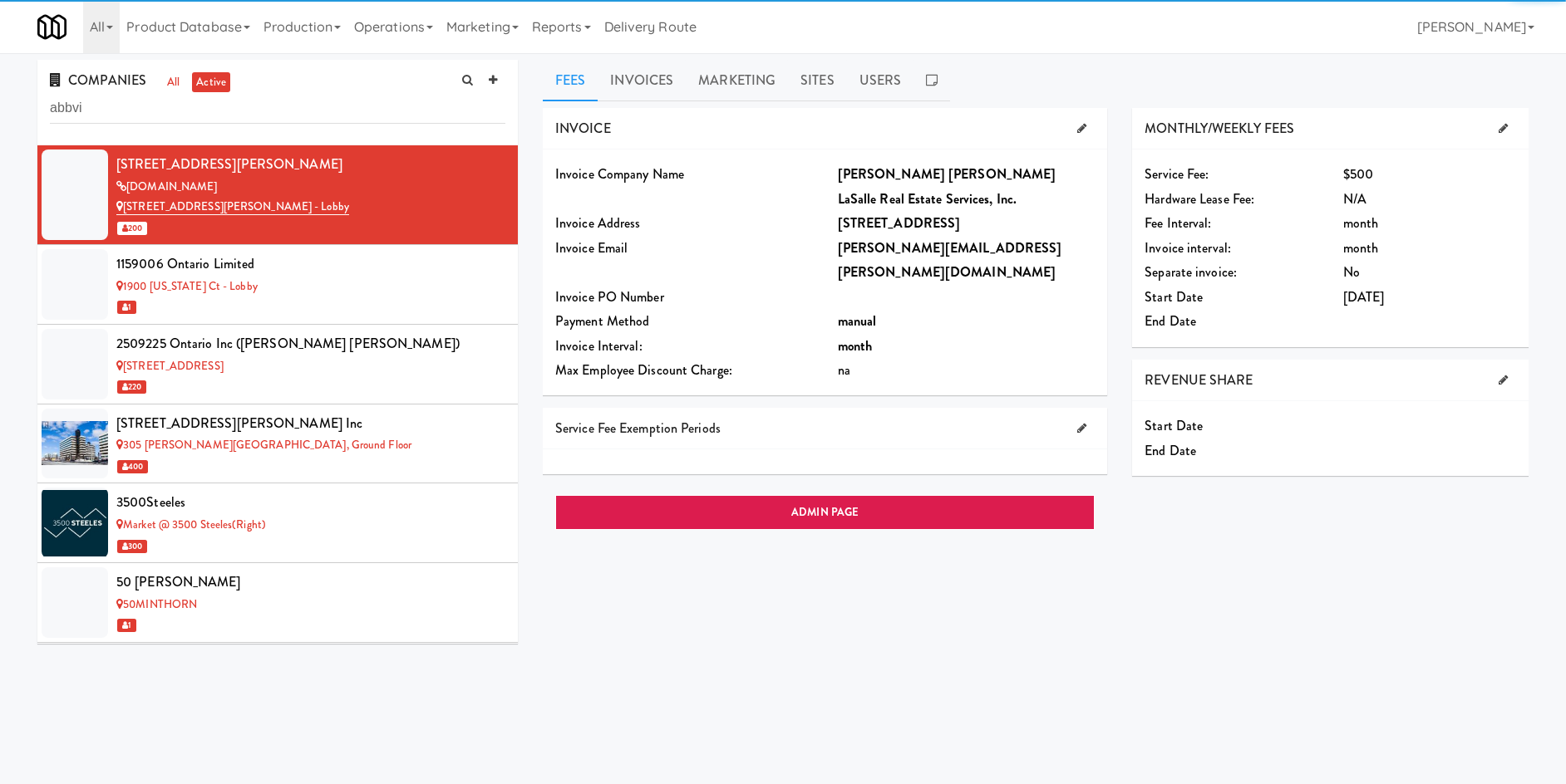
type input "abbvi"
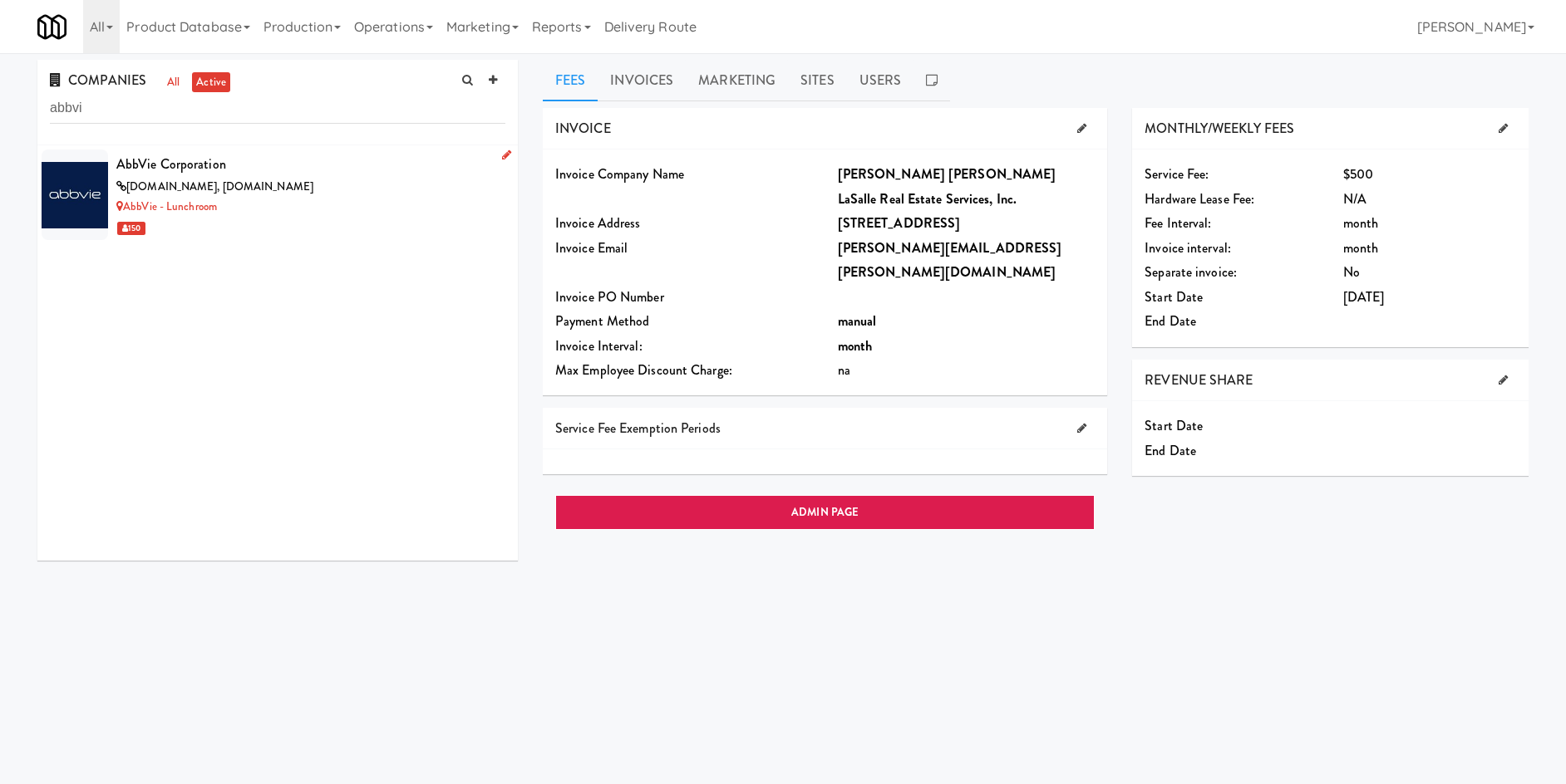
click at [358, 211] on div "AbbVie - Lunchroom" at bounding box center [311, 207] width 389 height 20
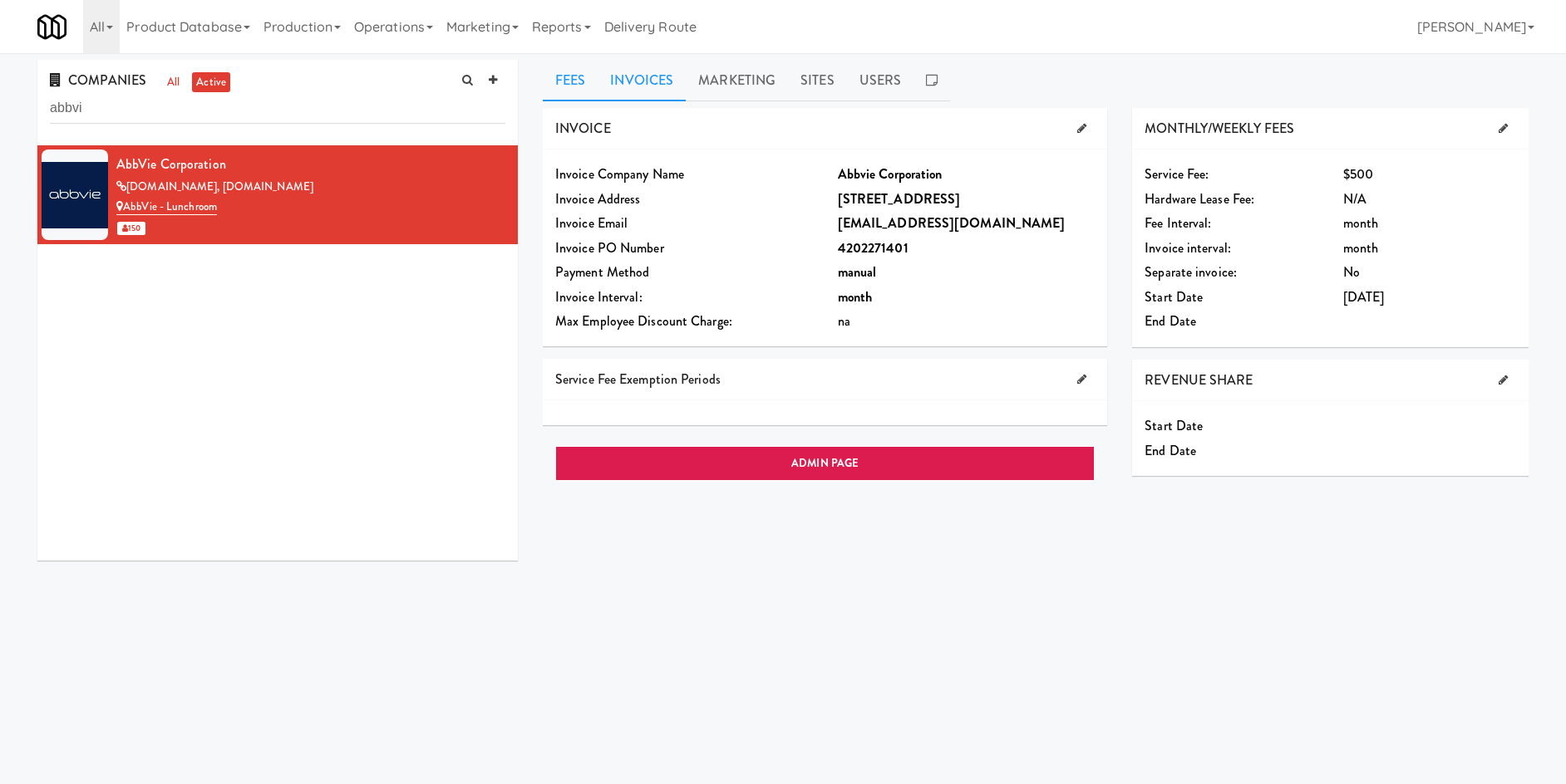
click at [669, 91] on link "Invoices" at bounding box center [642, 81] width 88 height 42
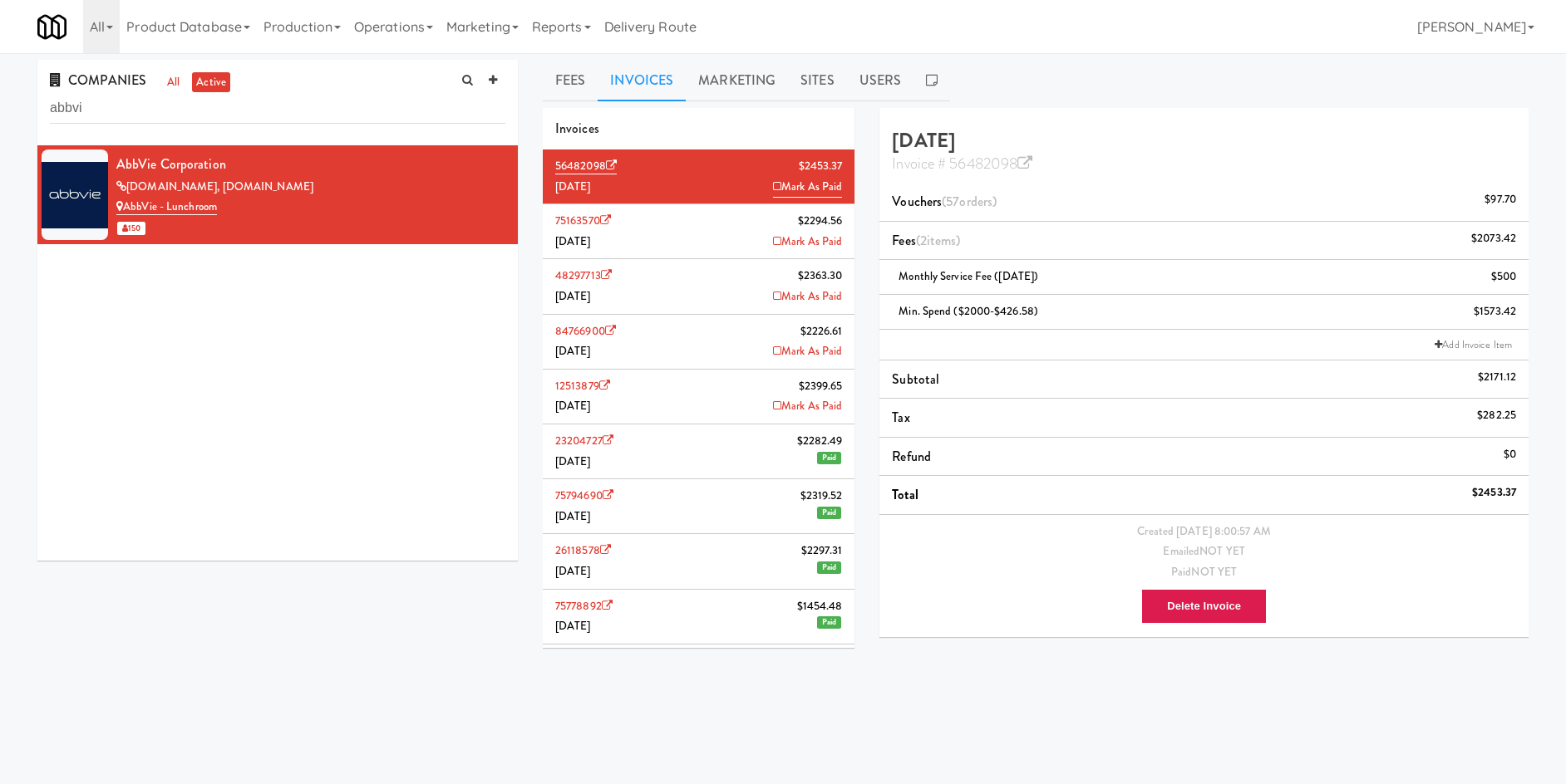
click at [721, 320] on li "84766900 $2226.61 May 2025 Mark As Paid" at bounding box center [698, 342] width 312 height 55
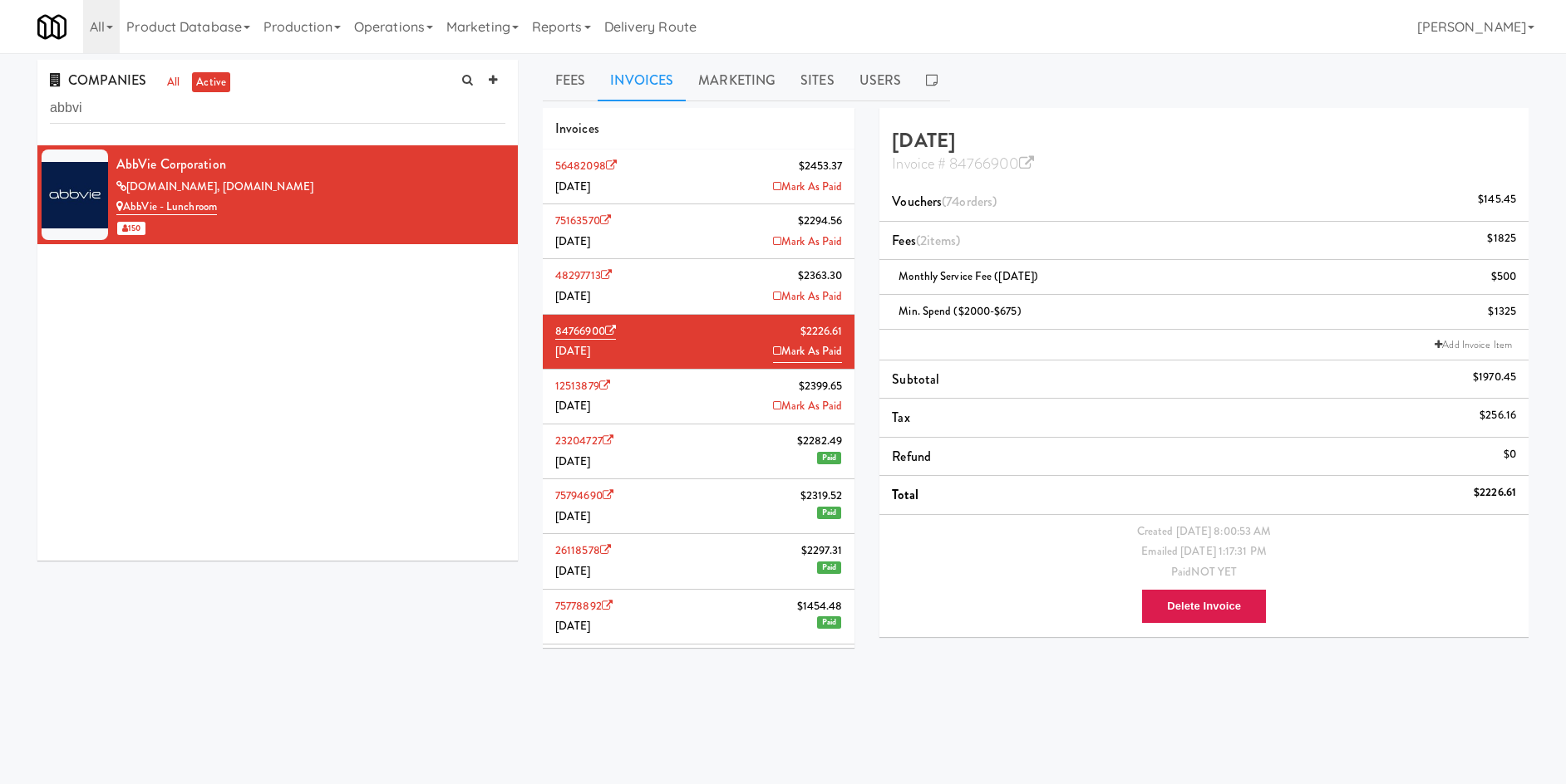
click at [758, 351] on li "84766900 $2226.61 May 2025 Mark As Paid" at bounding box center [698, 342] width 312 height 55
click at [773, 345] on icon at bounding box center [777, 350] width 9 height 11
click at [661, 416] on li "12513879 $2399.65 April 2025 Mark As Paid" at bounding box center [698, 397] width 312 height 55
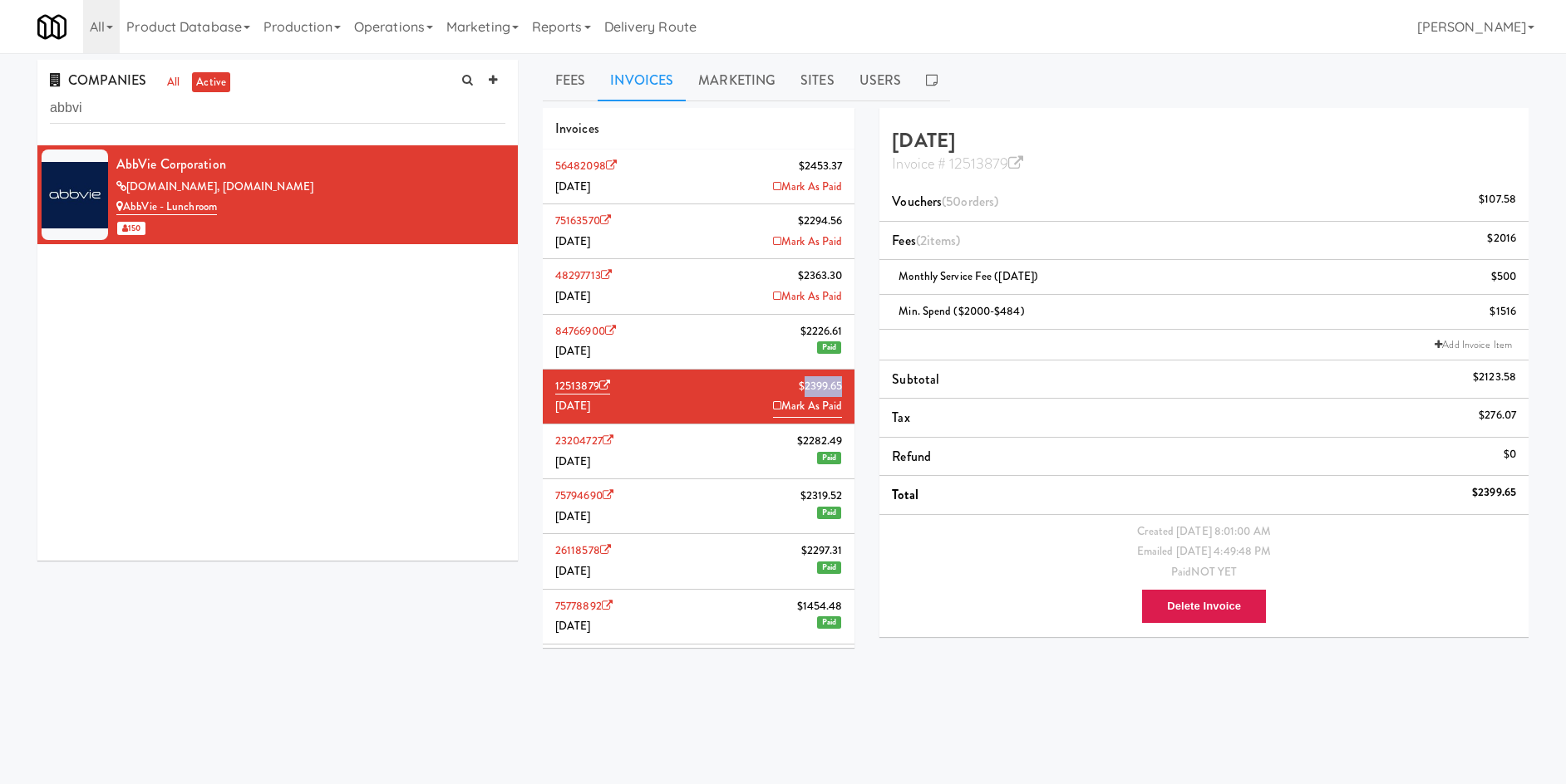
drag, startPoint x: 791, startPoint y: 384, endPoint x: 828, endPoint y: 389, distance: 37.3
click at [828, 389] on span "$2399.65" at bounding box center [820, 386] width 44 height 20
copy span "2399.65"
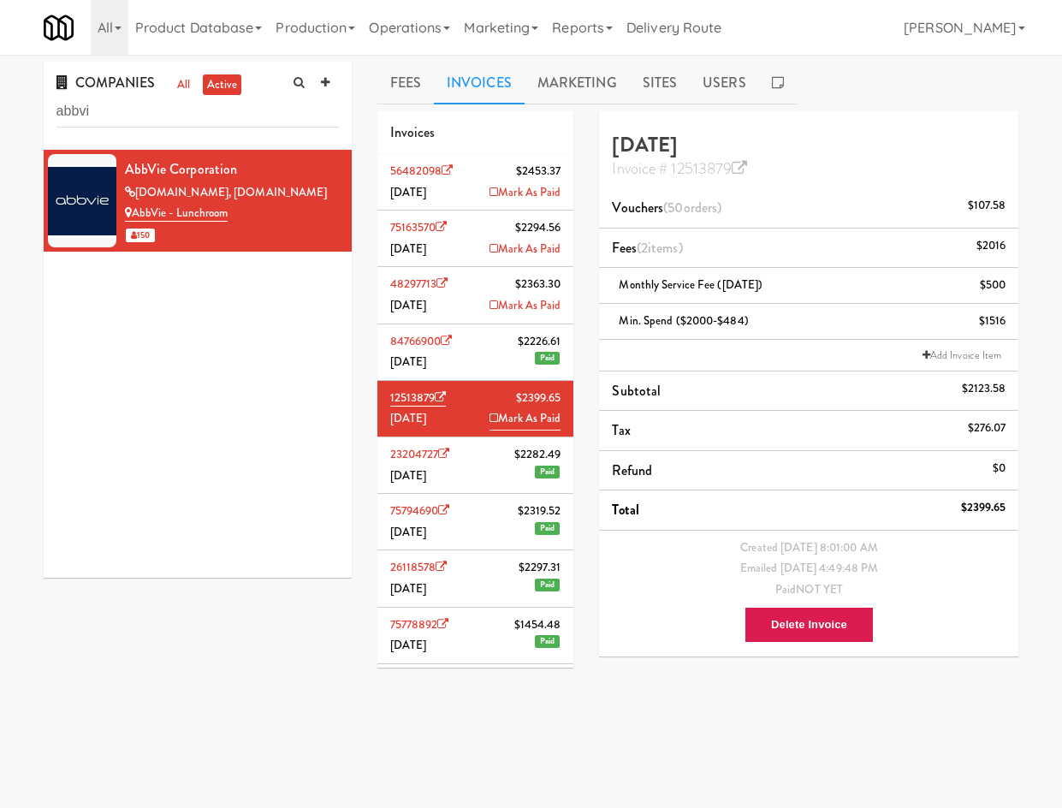
drag, startPoint x: 271, startPoint y: 451, endPoint x: 282, endPoint y: 445, distance: 11.9
click at [271, 451] on div "AbbVie Corporation abbvie.com, allergan.com AbbVie - Lunchroom 150" at bounding box center [198, 364] width 308 height 428
drag, startPoint x: 737, startPoint y: 152, endPoint x: 739, endPoint y: 166, distance: 14.7
click at [739, 166] on h4 "April 2025 Invoice # 12513879" at bounding box center [809, 156] width 394 height 45
copy h4 "Invoice # 12513879"
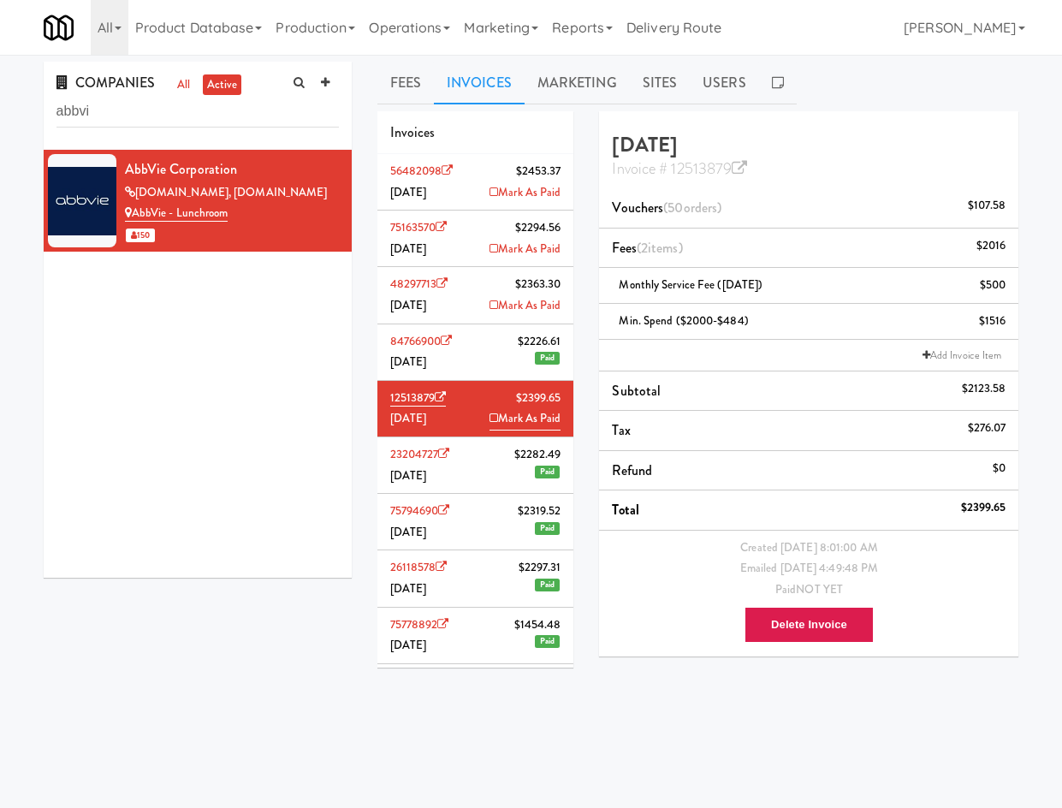
click at [419, 482] on span "[DATE]" at bounding box center [408, 475] width 37 height 16
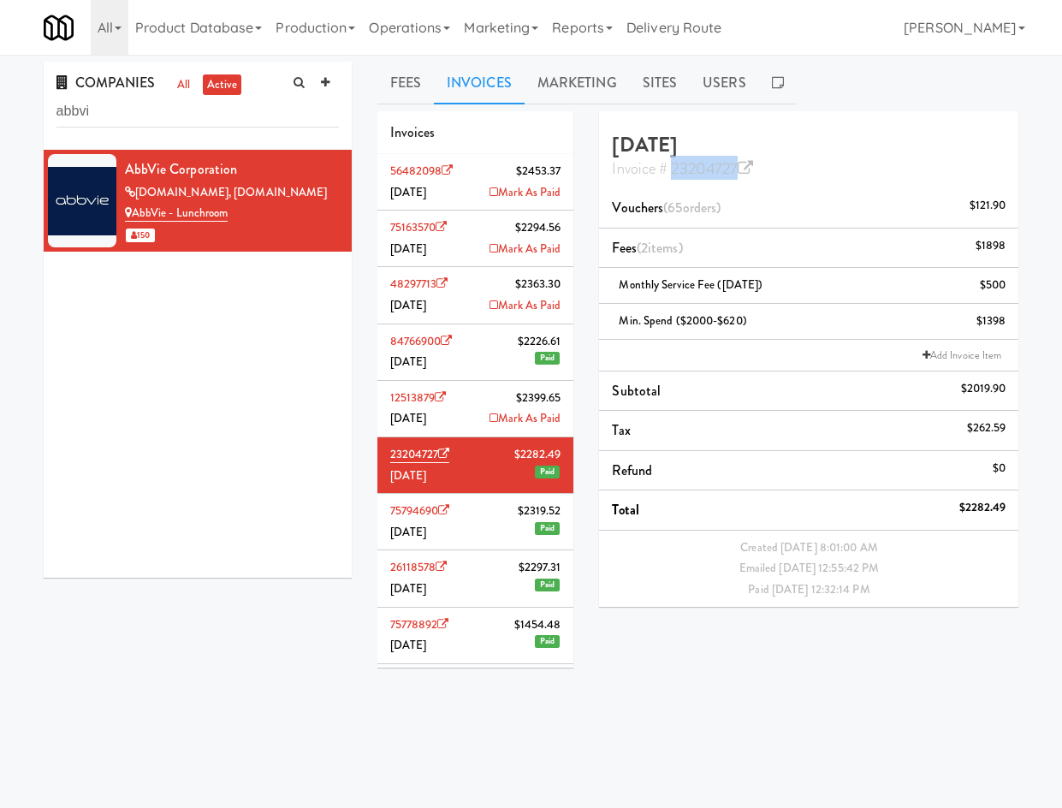
drag, startPoint x: 796, startPoint y: 167, endPoint x: 761, endPoint y: 181, distance: 37.7
click at [673, 176] on div "Invoice # 23204727" at bounding box center [809, 167] width 394 height 22
copy link "23204727"
drag, startPoint x: 329, startPoint y: 768, endPoint x: 830, endPoint y: 456, distance: 589.8
click at [329, 768] on body "Okay Okay Select date: previous 2025-Sep next Su Mo Tu We Th Fr Sa 31 1 2 3 4 5…" at bounding box center [531, 459] width 1062 height 808
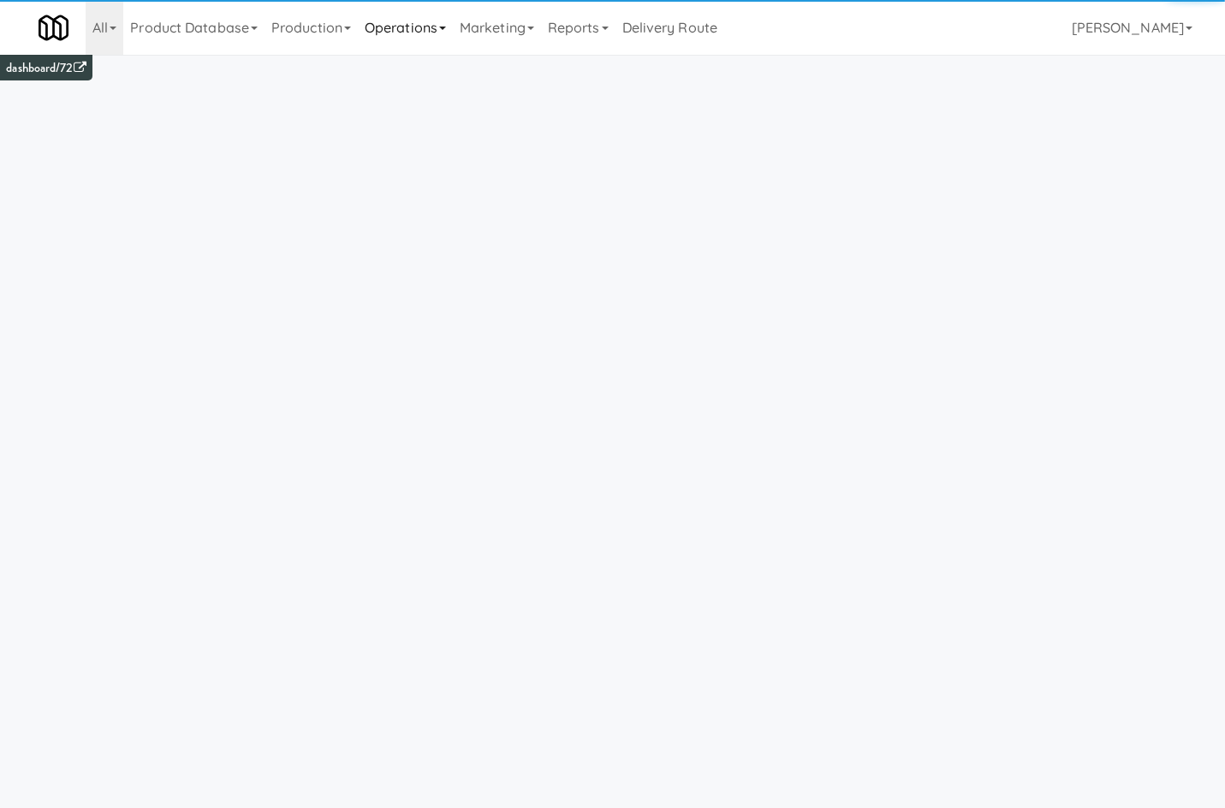
click at [412, 9] on link "Operations" at bounding box center [405, 27] width 95 height 55
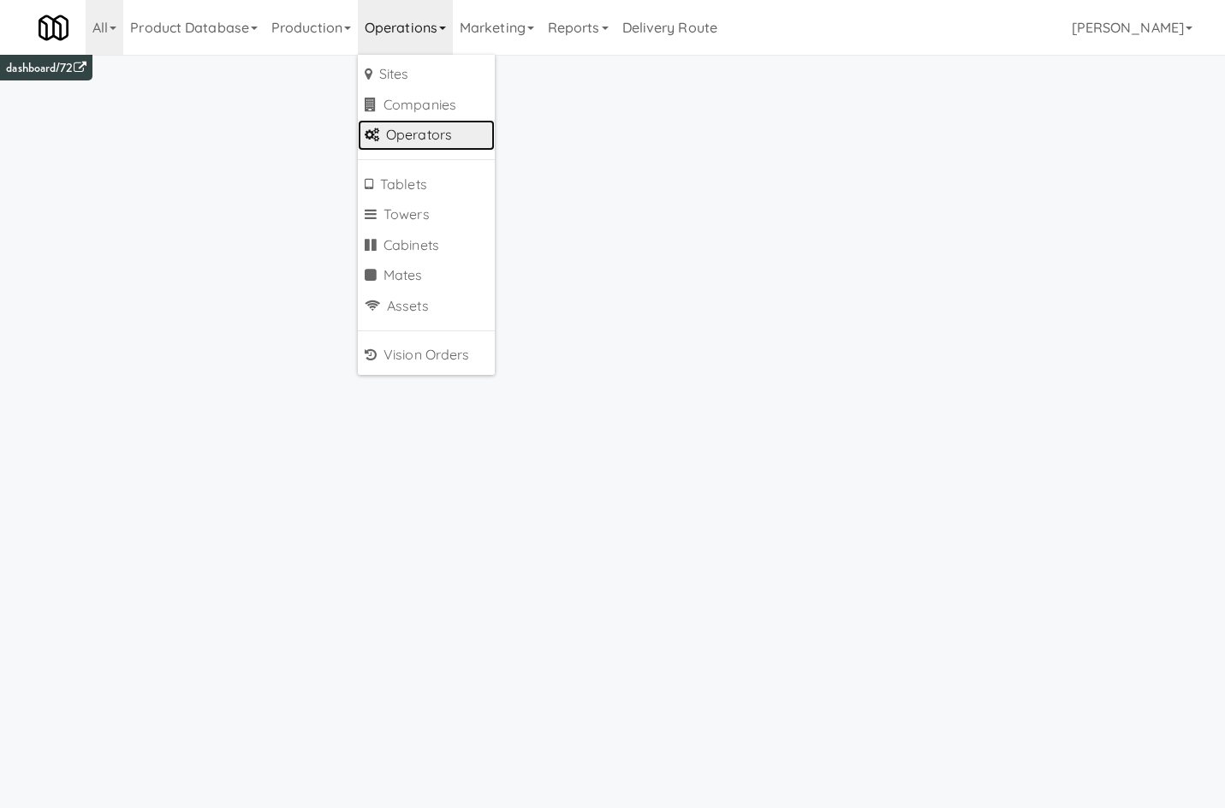
click at [459, 145] on link "Operators" at bounding box center [426, 135] width 137 height 31
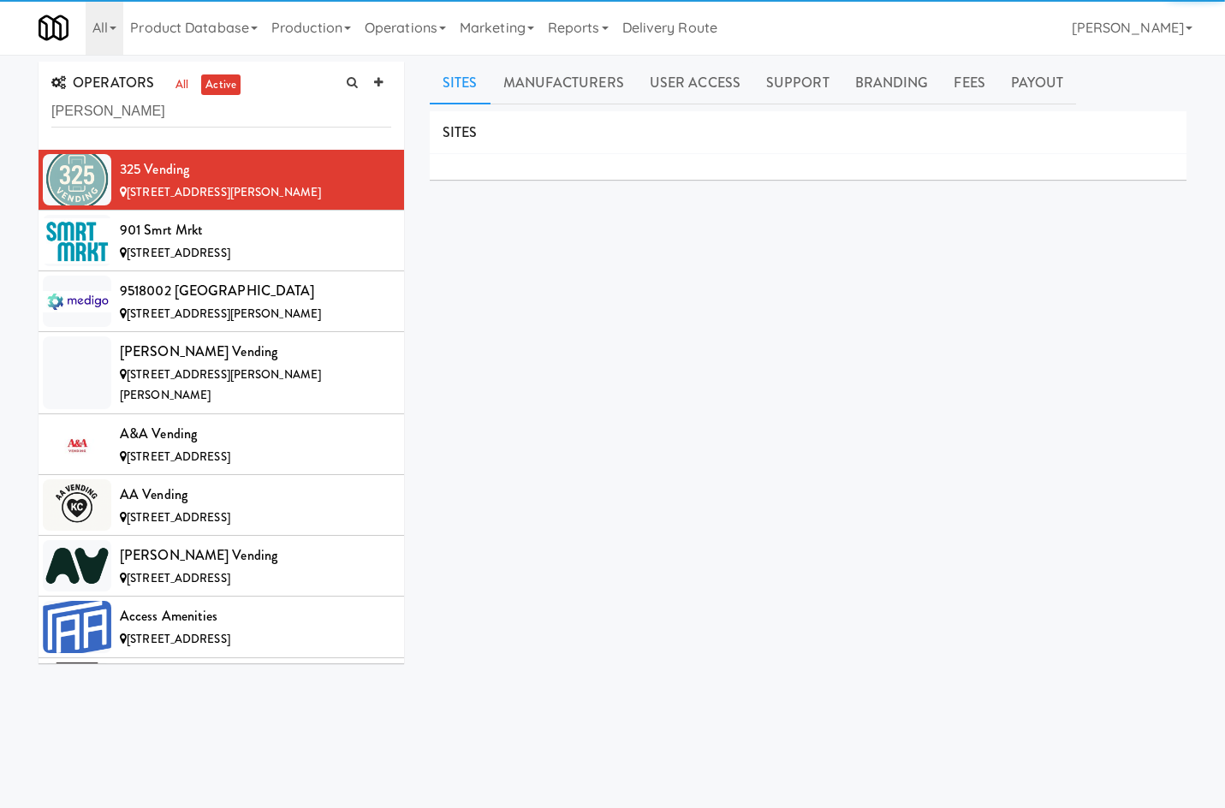
type input "[PERSON_NAME]"
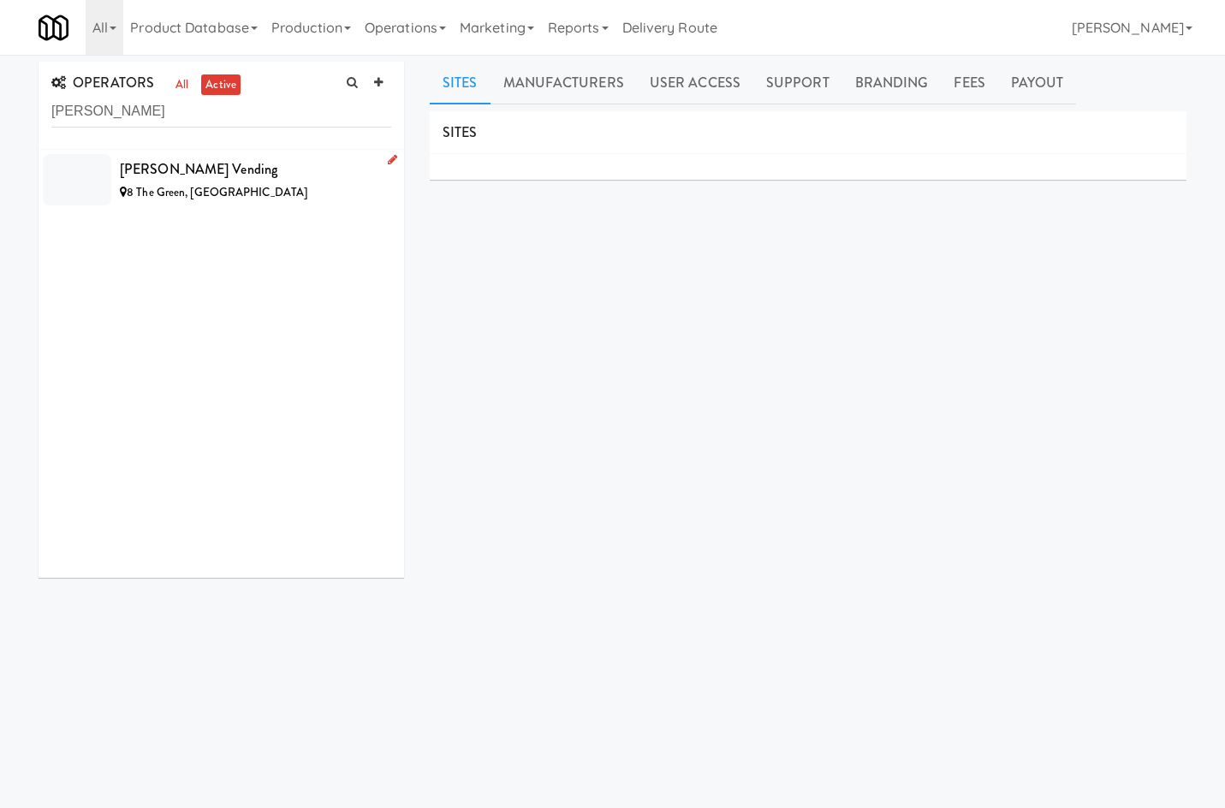
click at [322, 187] on div "8 The Green, [GEOGRAPHIC_DATA]" at bounding box center [255, 192] width 271 height 21
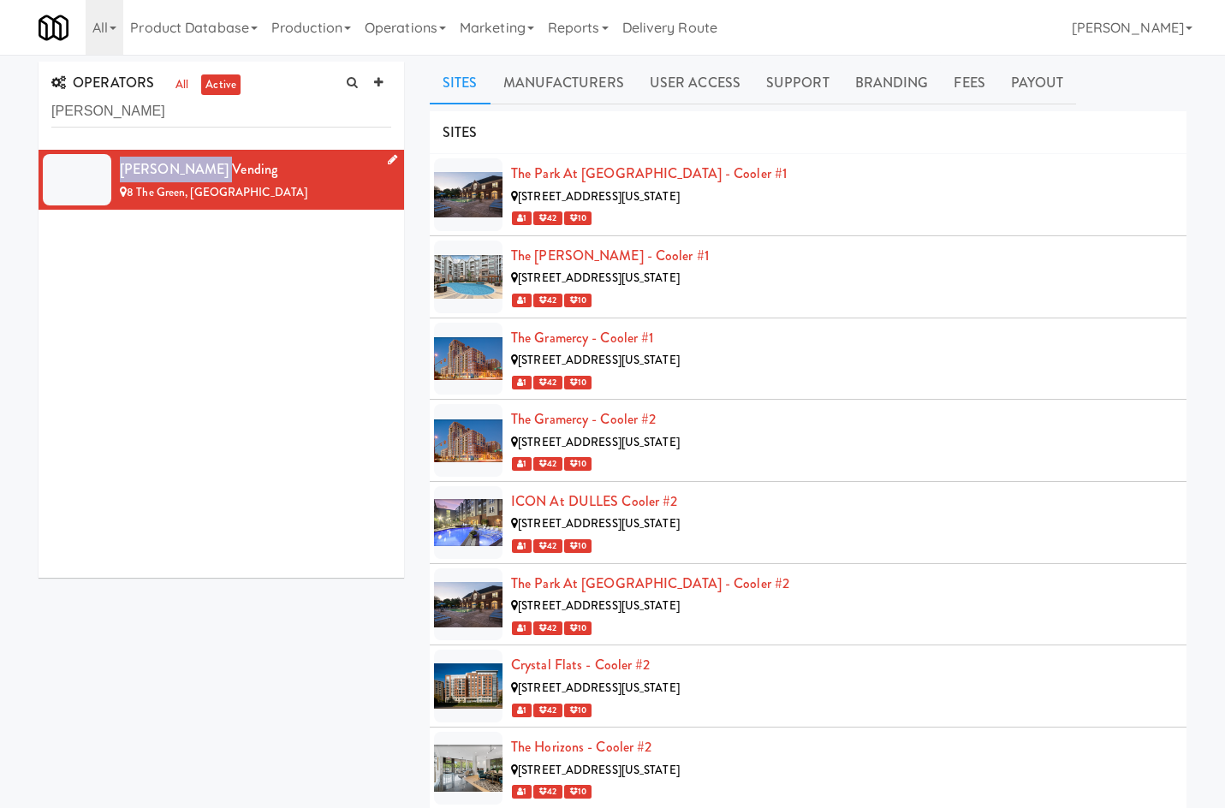
drag, startPoint x: 220, startPoint y: 160, endPoint x: 119, endPoint y: 169, distance: 101.4
click at [119, 169] on li "[PERSON_NAME] Vending [STREET_ADDRESS]" at bounding box center [222, 180] width 366 height 60
copy div "[PERSON_NAME] Vending"
